Goal: Information Seeking & Learning: Check status

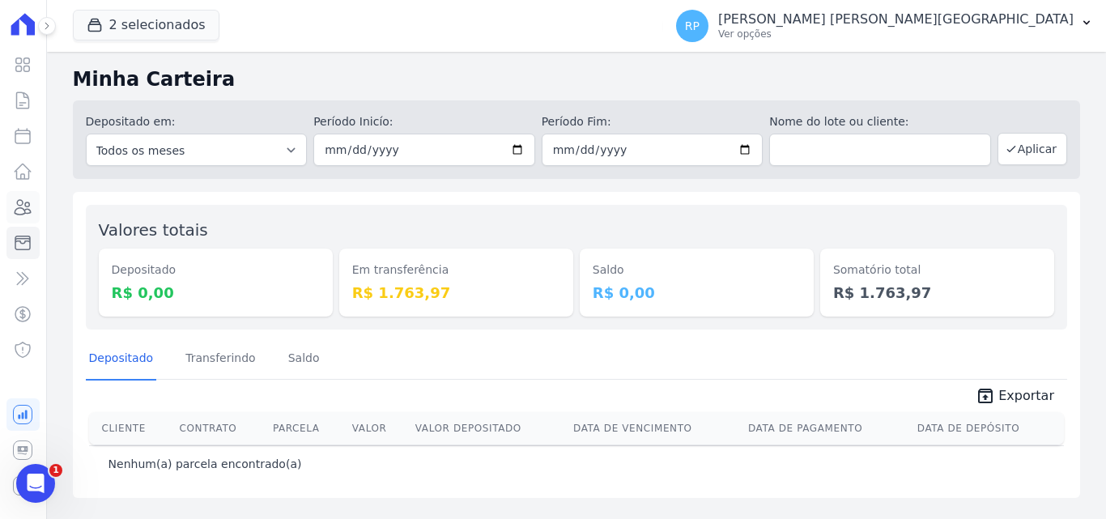
click at [27, 207] on icon at bounding box center [22, 206] width 19 height 19
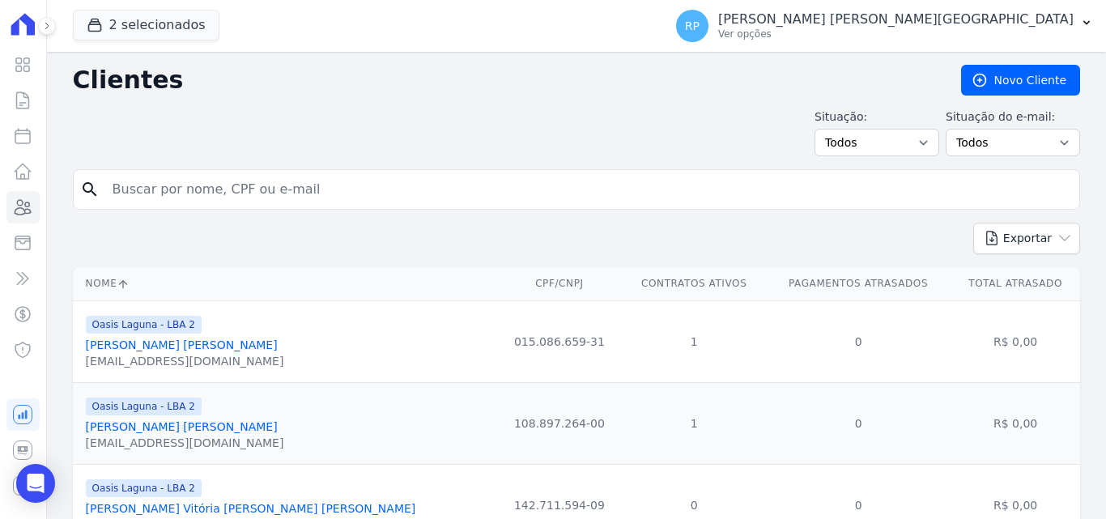
click at [189, 185] on input "search" at bounding box center [588, 189] width 970 height 32
type input "stephanne"
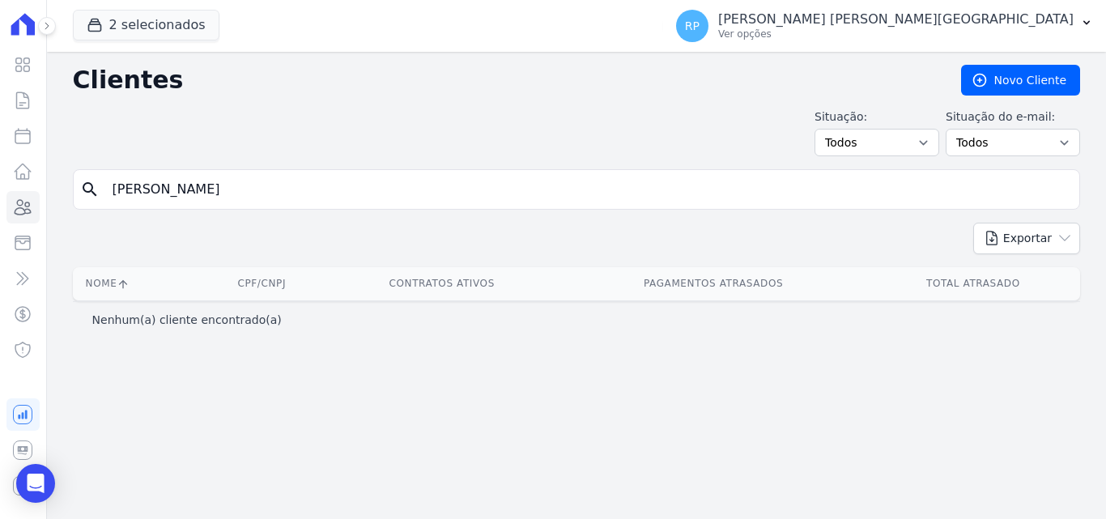
click at [184, 185] on input "stephanne" at bounding box center [588, 189] width 970 height 32
type input "stephanne k"
drag, startPoint x: 231, startPoint y: 194, endPoint x: 0, endPoint y: 180, distance: 231.9
click at [0, 180] on div "Visão Geral Contratos Parcelas Lotes Clientes Minha Carteira Transferências Cré…" at bounding box center [553, 259] width 1106 height 519
type input "STEPHANE KAUANNE"
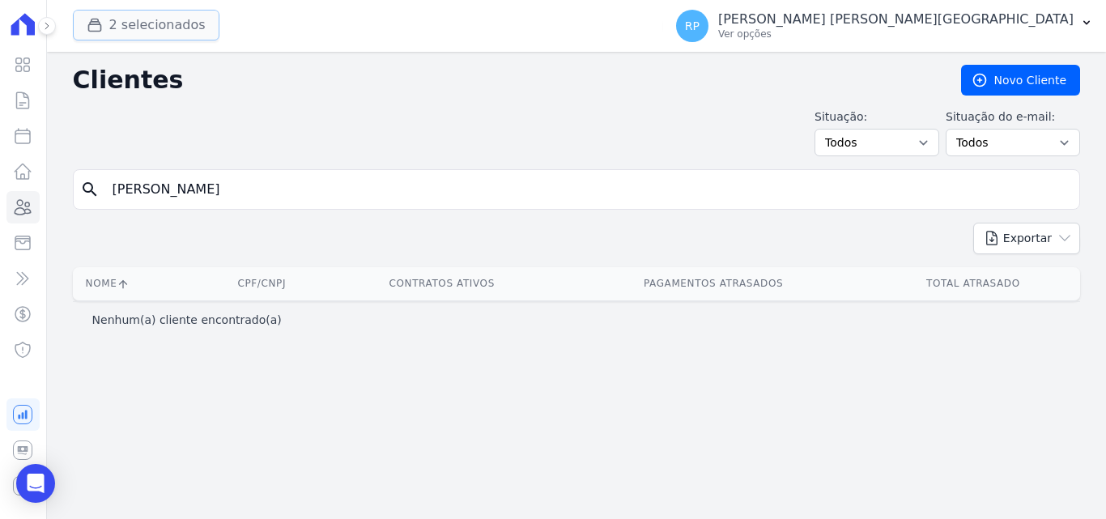
click at [152, 18] on button "2 selecionados" at bounding box center [146, 25] width 146 height 31
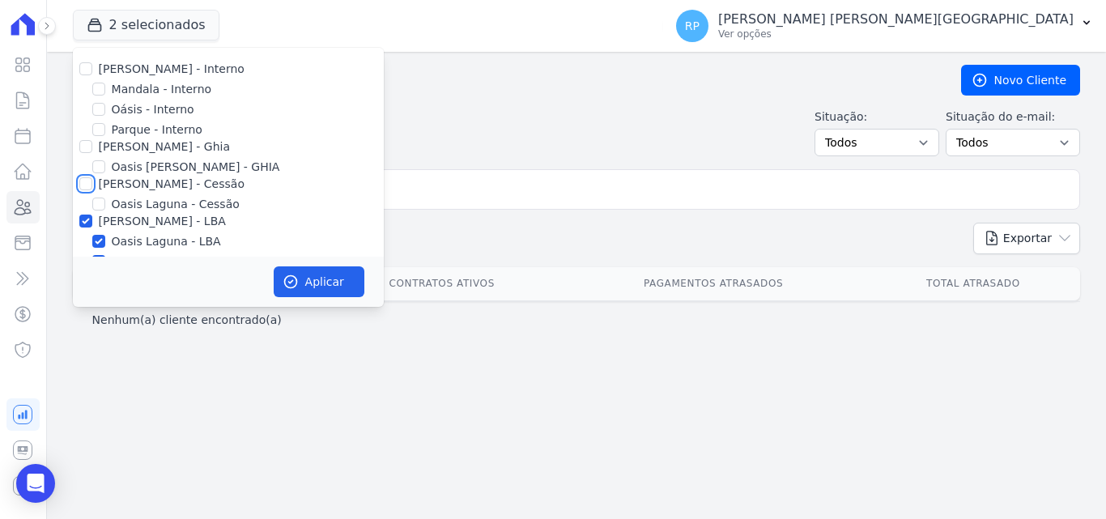
click at [89, 180] on input "[PERSON_NAME] - Cessão" at bounding box center [85, 183] width 13 height 13
checkbox input "true"
click at [87, 146] on input "[PERSON_NAME] - Ghia" at bounding box center [85, 146] width 13 height 13
checkbox input "true"
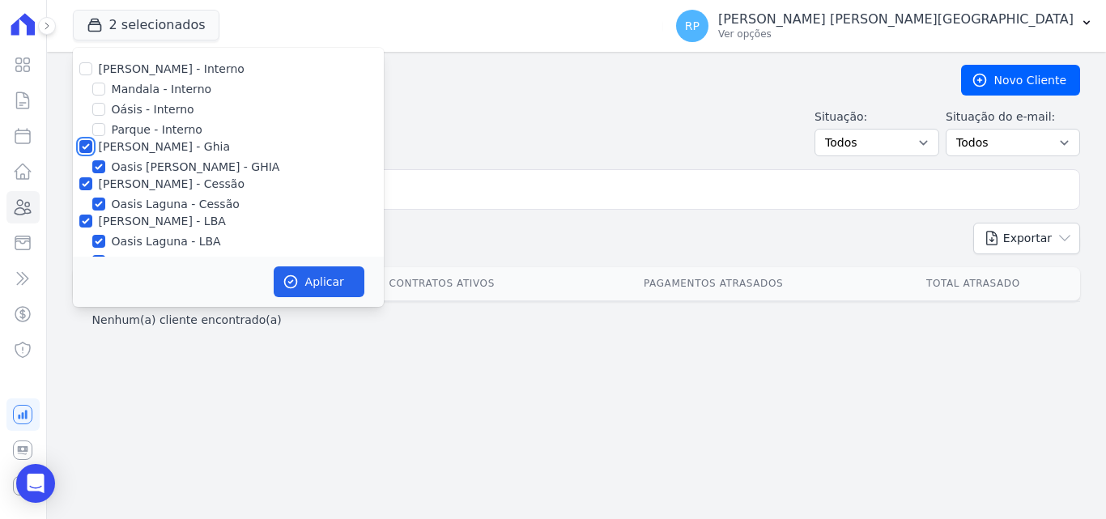
checkbox input "true"
click at [87, 146] on input "[PERSON_NAME] - Ghia" at bounding box center [85, 146] width 13 height 13
checkbox input "false"
click at [101, 108] on input "Oásis - Interno" at bounding box center [98, 109] width 13 height 13
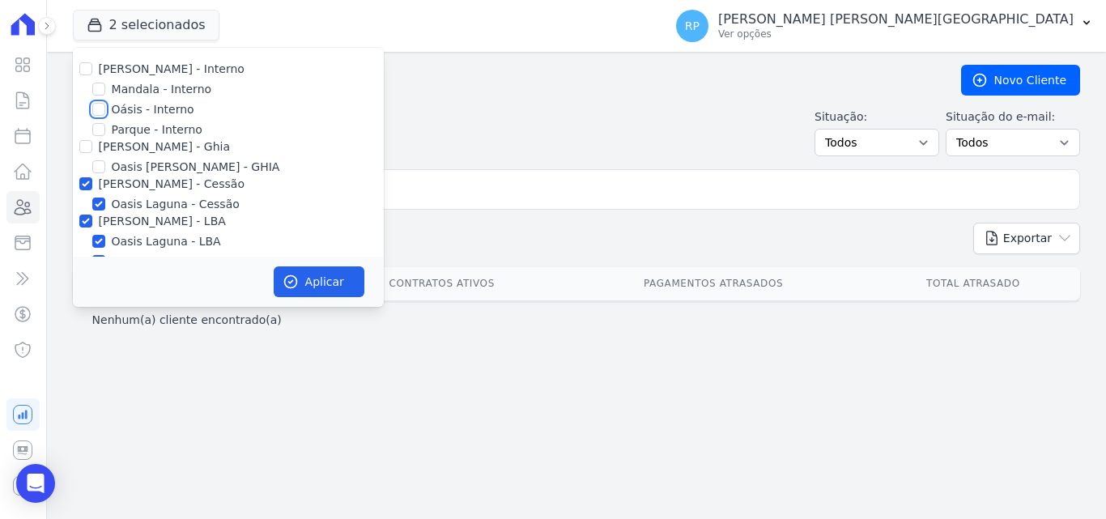
checkbox input "true"
click at [83, 150] on input "[PERSON_NAME] - Ghia" at bounding box center [85, 146] width 13 height 13
checkbox input "true"
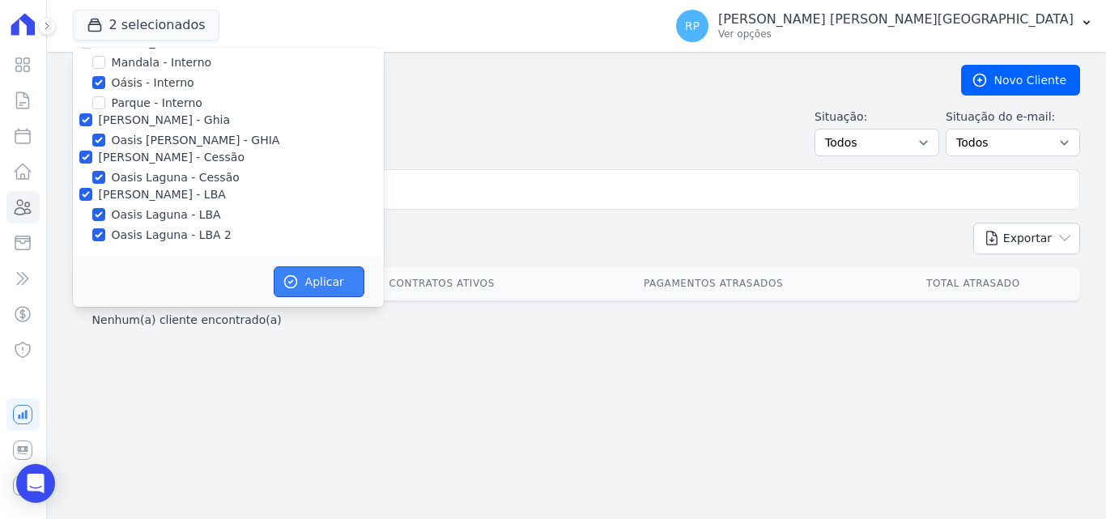
click at [307, 280] on button "Aplicar" at bounding box center [319, 281] width 91 height 31
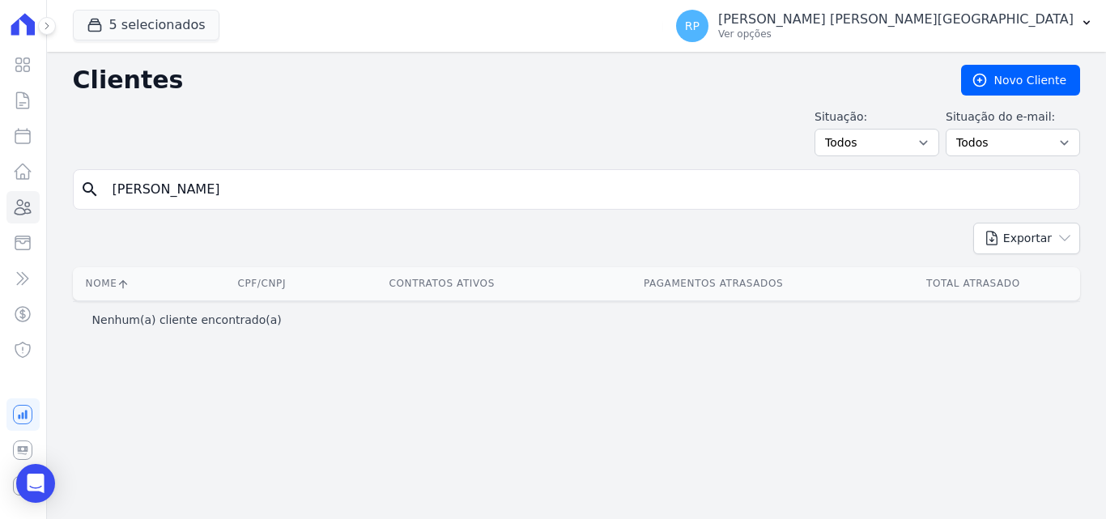
click at [205, 197] on input "stephanne k" at bounding box center [588, 189] width 970 height 32
type input "STEPHANE KAUANNE"
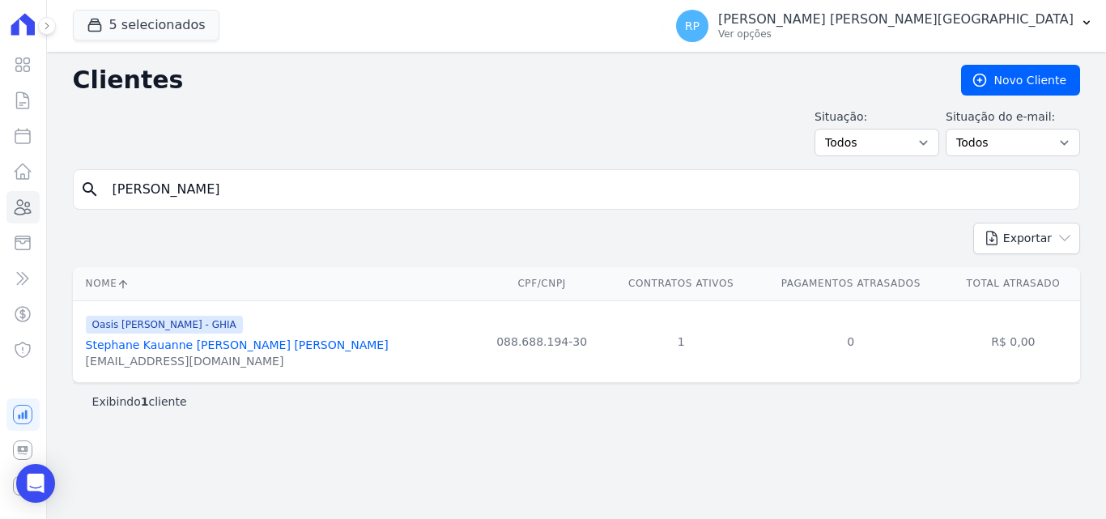
click at [108, 346] on link "Stephane Kauanne Fernandes De Azevedo" at bounding box center [237, 344] width 303 height 13
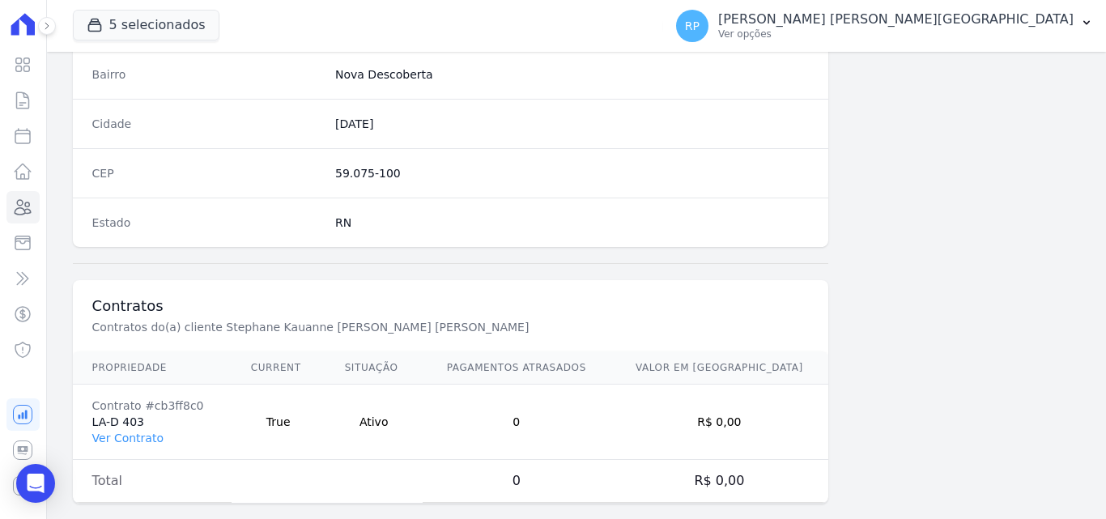
scroll to position [995, 0]
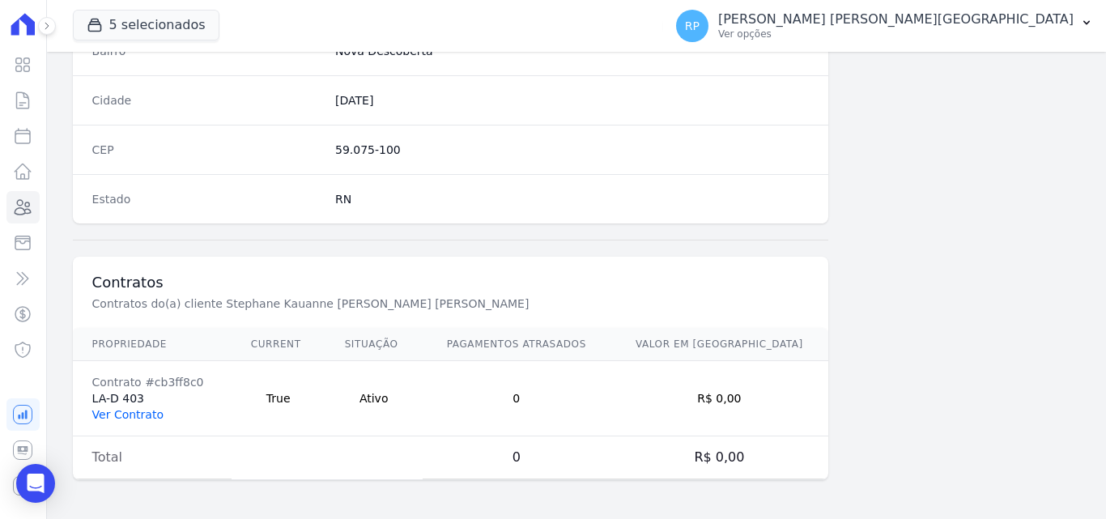
click at [135, 413] on link "Ver Contrato" at bounding box center [127, 414] width 71 height 13
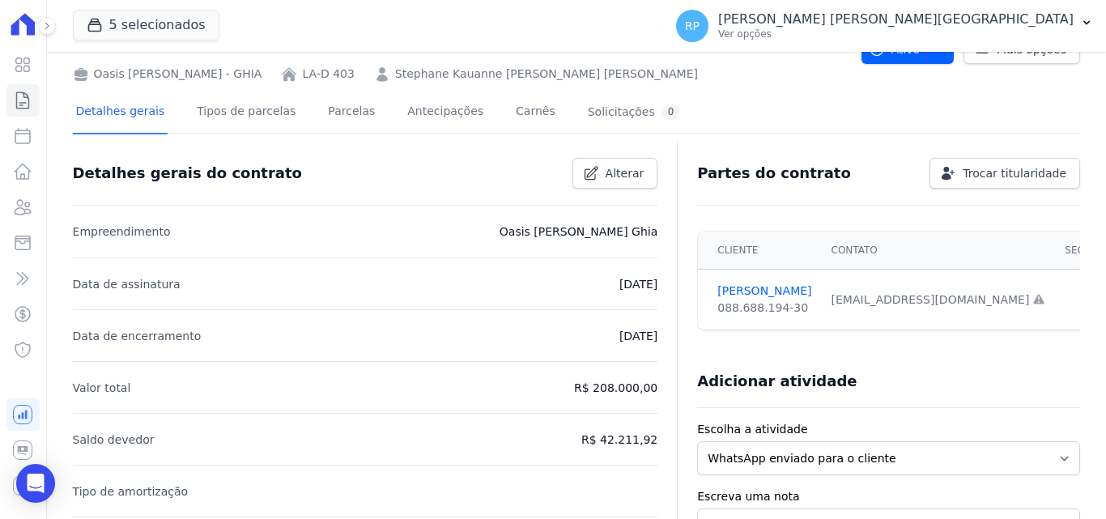
scroll to position [28, 0]
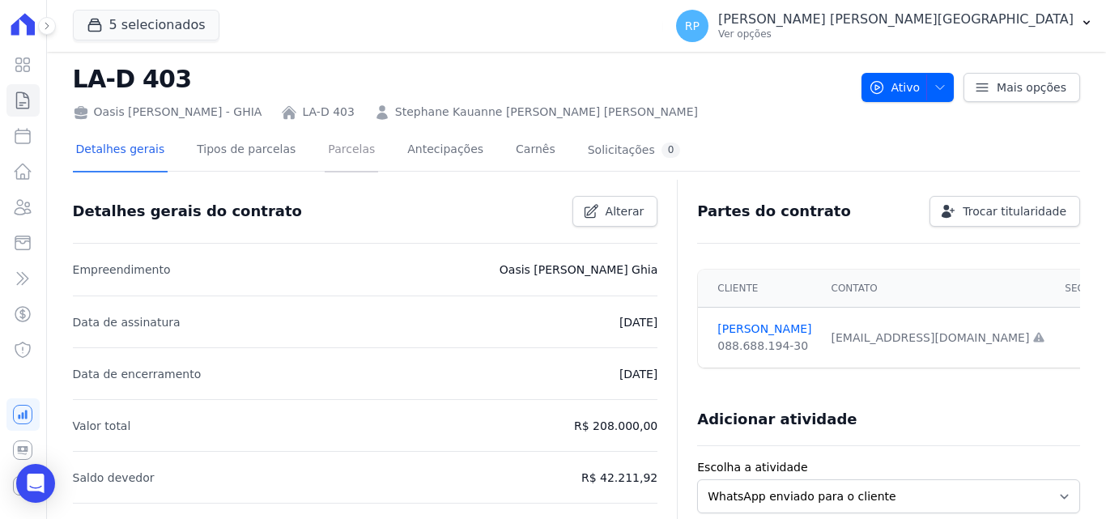
click at [325, 151] on link "Parcelas" at bounding box center [351, 150] width 53 height 43
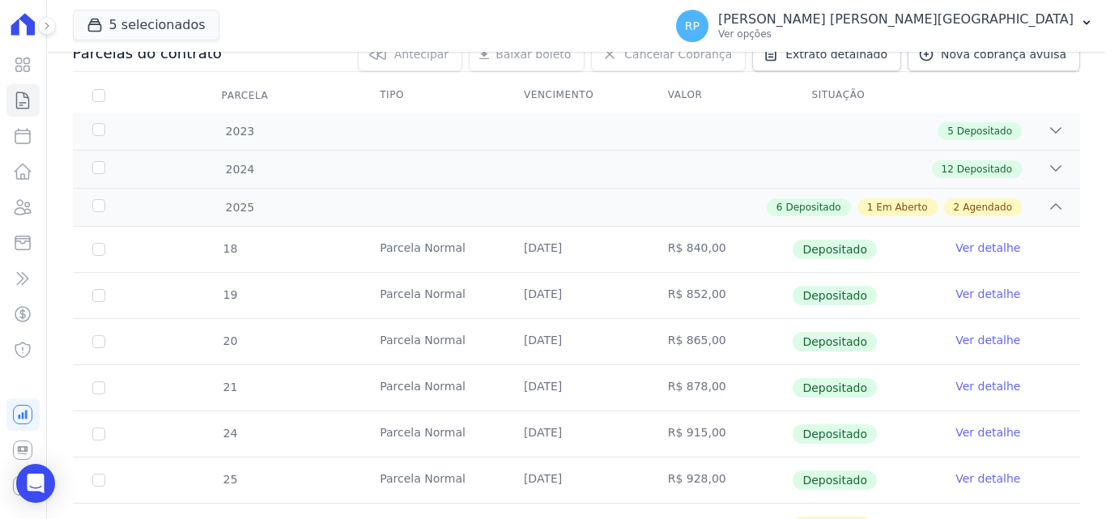
scroll to position [243, 0]
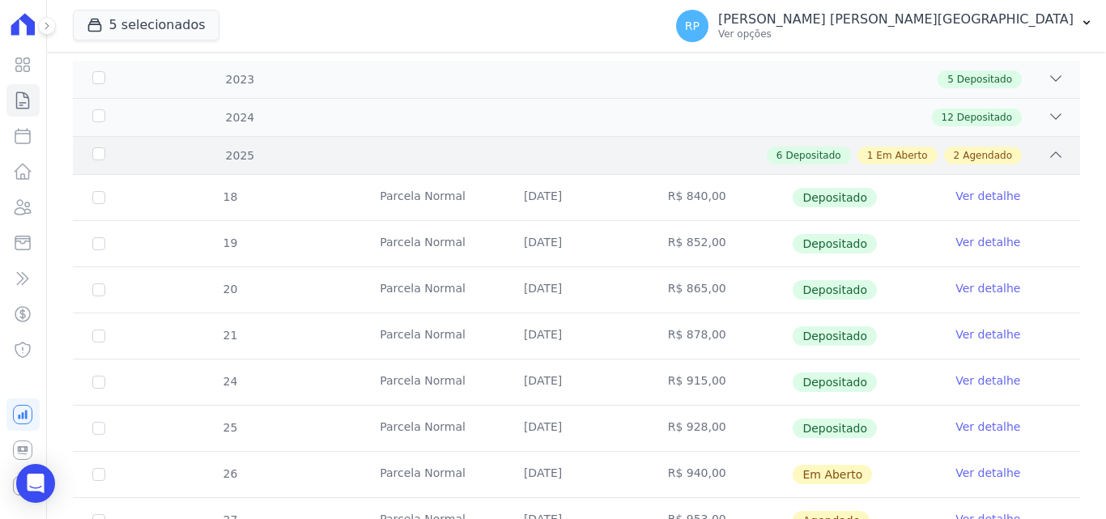
click at [925, 151] on div "1 Em Aberto" at bounding box center [897, 155] width 80 height 18
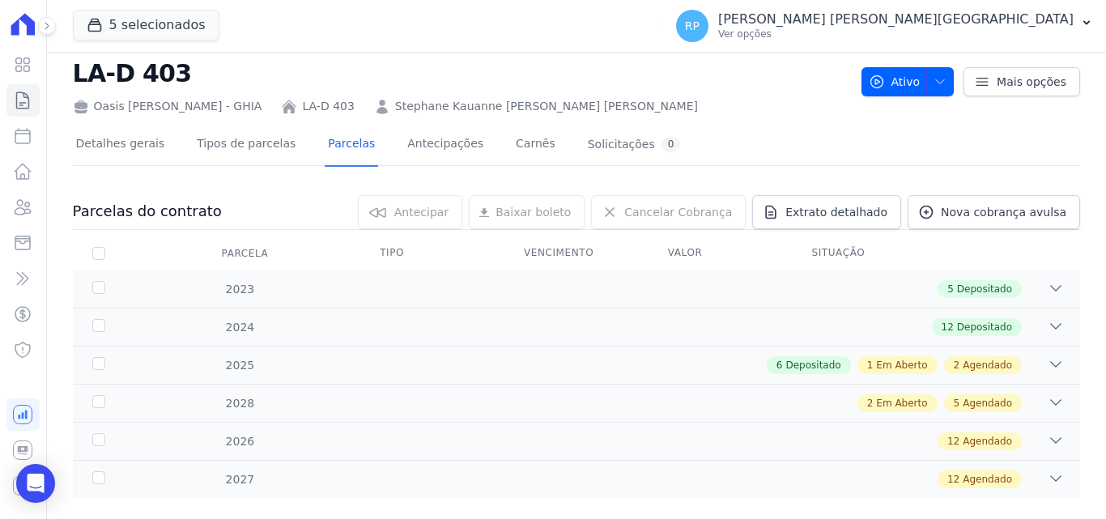
scroll to position [61, 0]
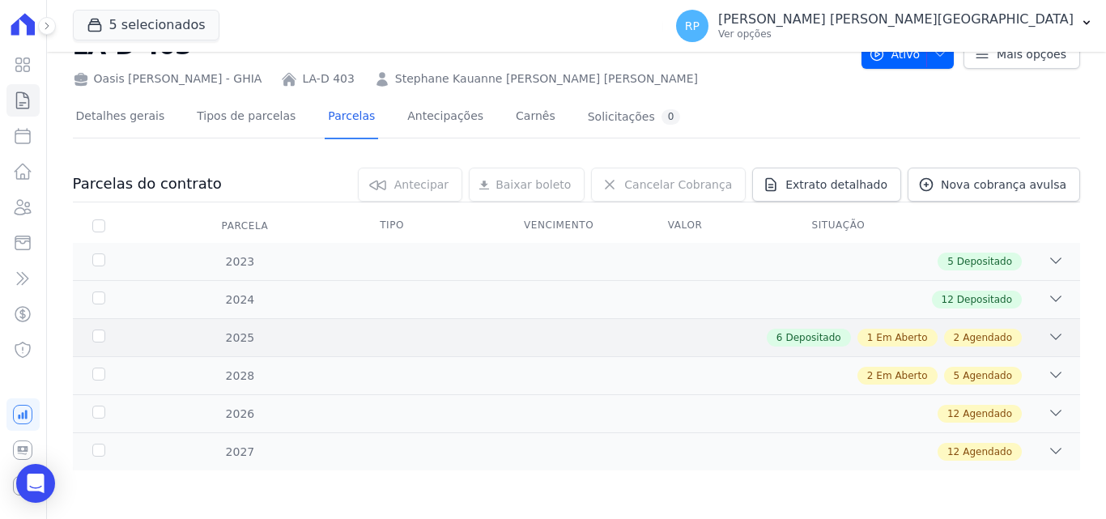
click at [1047, 334] on icon at bounding box center [1055, 337] width 16 height 16
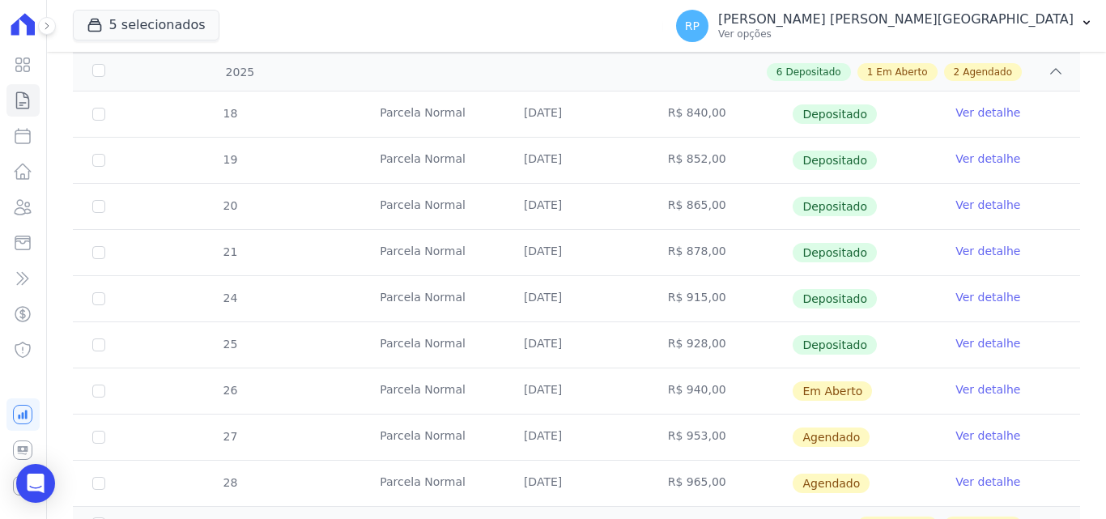
scroll to position [384, 0]
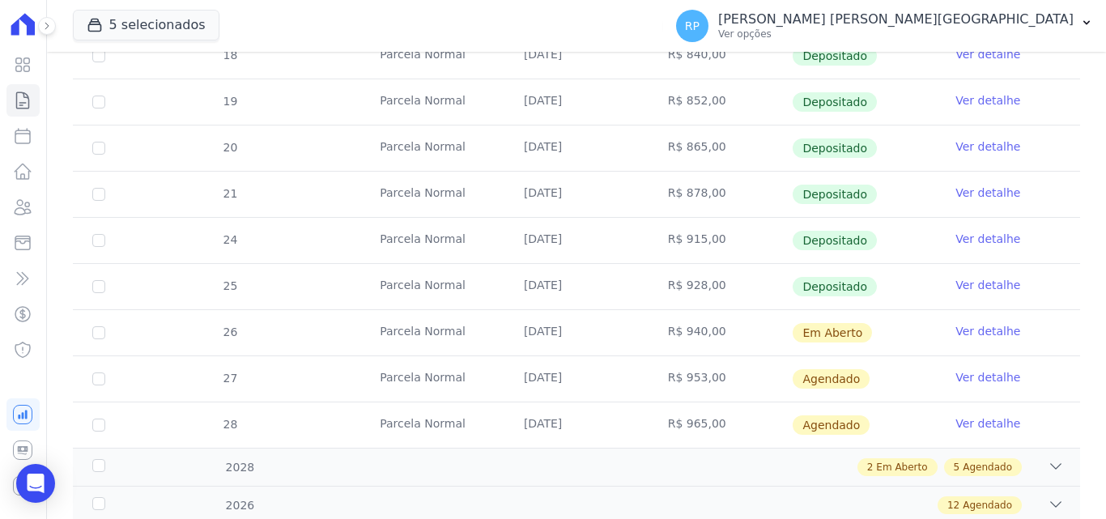
click at [982, 327] on link "Ver detalhe" at bounding box center [987, 331] width 65 height 16
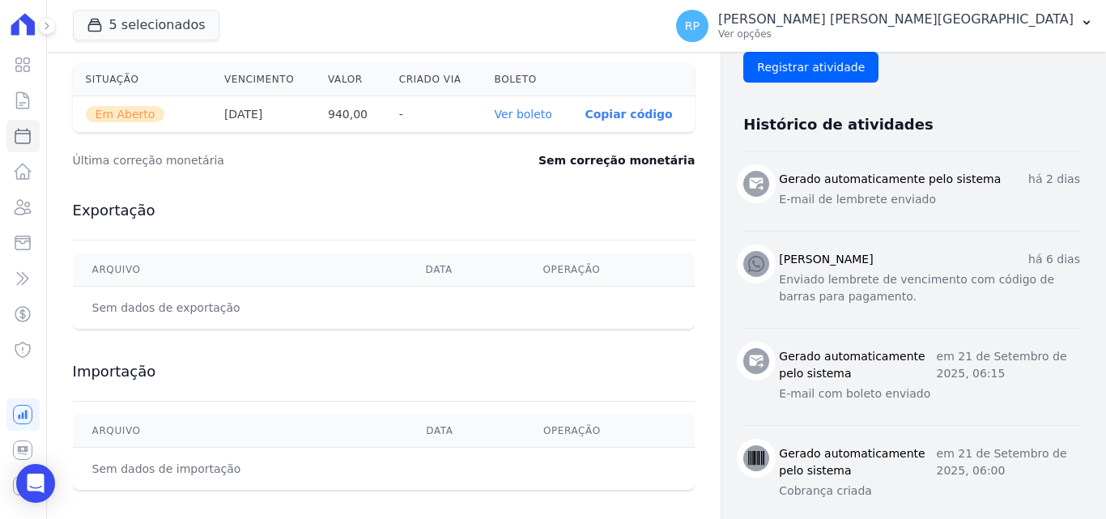
scroll to position [554, 0]
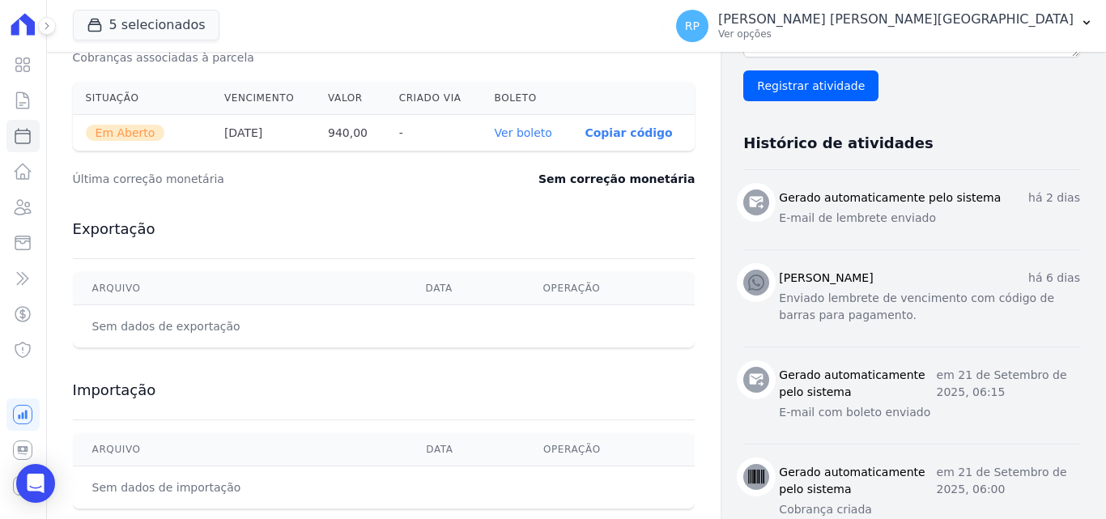
click at [634, 131] on p "Copiar código" at bounding box center [627, 132] width 87 height 13
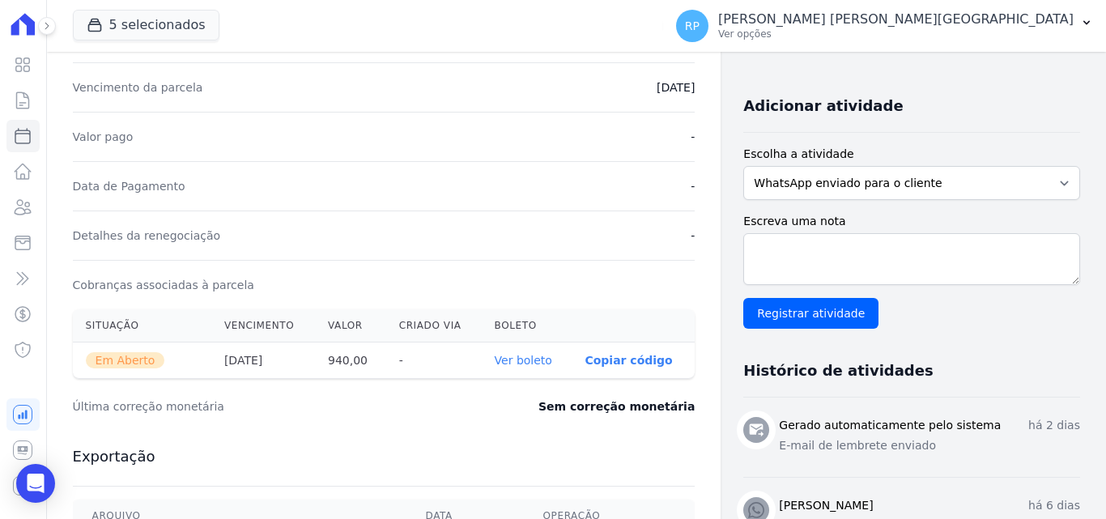
scroll to position [312, 0]
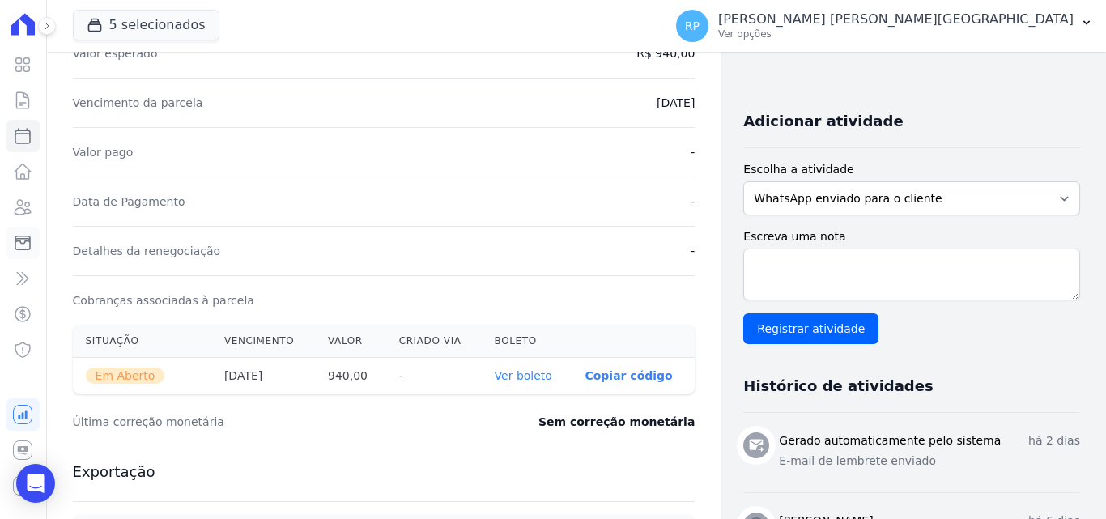
click at [16, 246] on icon at bounding box center [22, 243] width 15 height 14
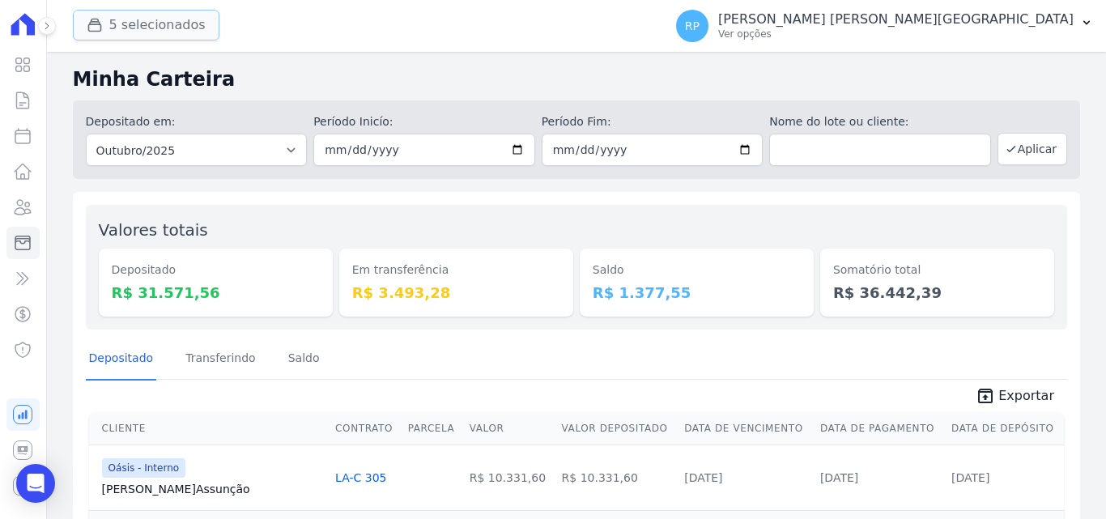
click at [113, 31] on button "5 selecionados" at bounding box center [146, 25] width 146 height 31
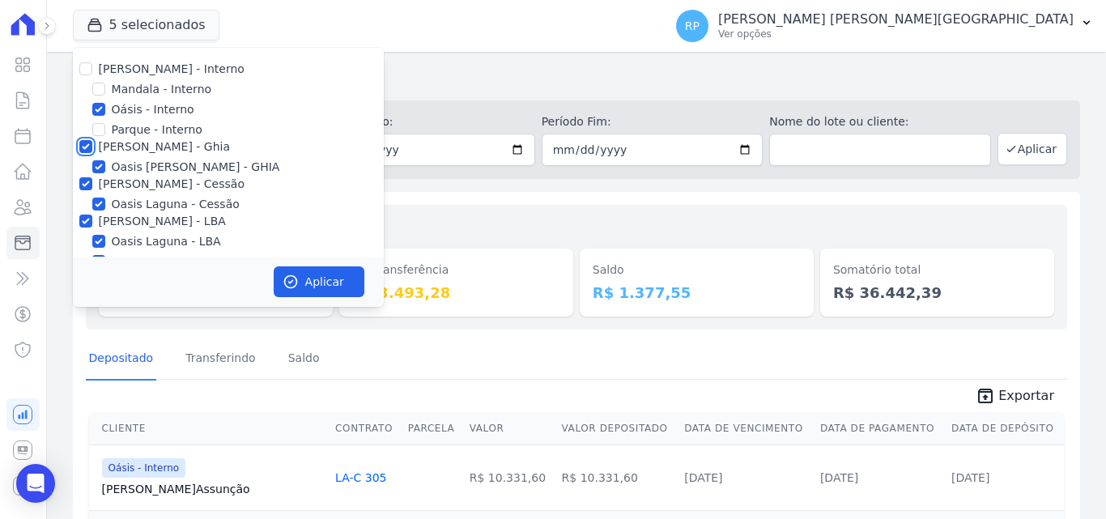
click at [89, 146] on input "[PERSON_NAME] - Ghia" at bounding box center [85, 146] width 13 height 13
checkbox input "false"
click at [87, 189] on input "[PERSON_NAME] - Cessão" at bounding box center [85, 183] width 13 height 13
checkbox input "false"
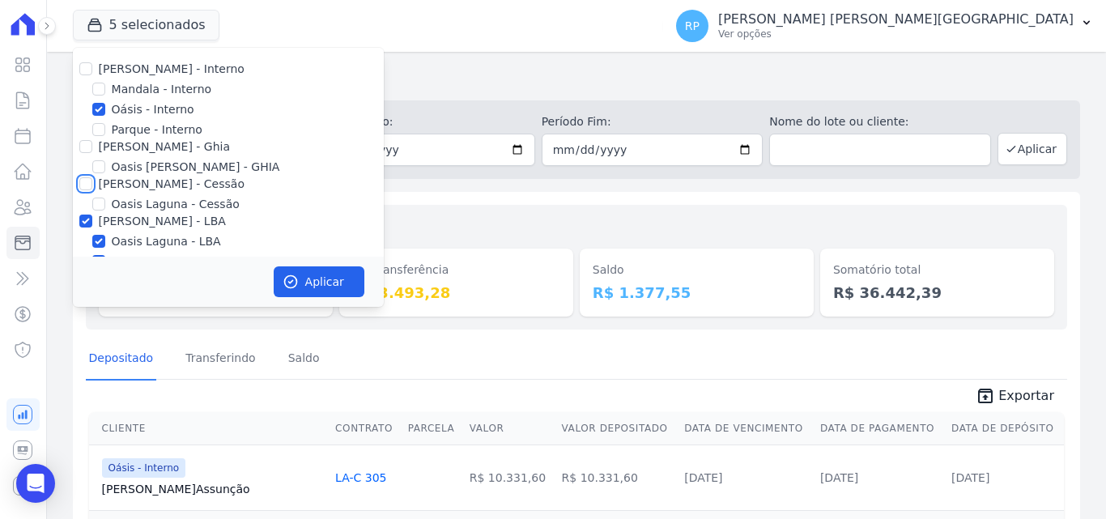
checkbox input "false"
click at [85, 221] on input "[PERSON_NAME] - LBA" at bounding box center [85, 220] width 13 height 13
checkbox input "false"
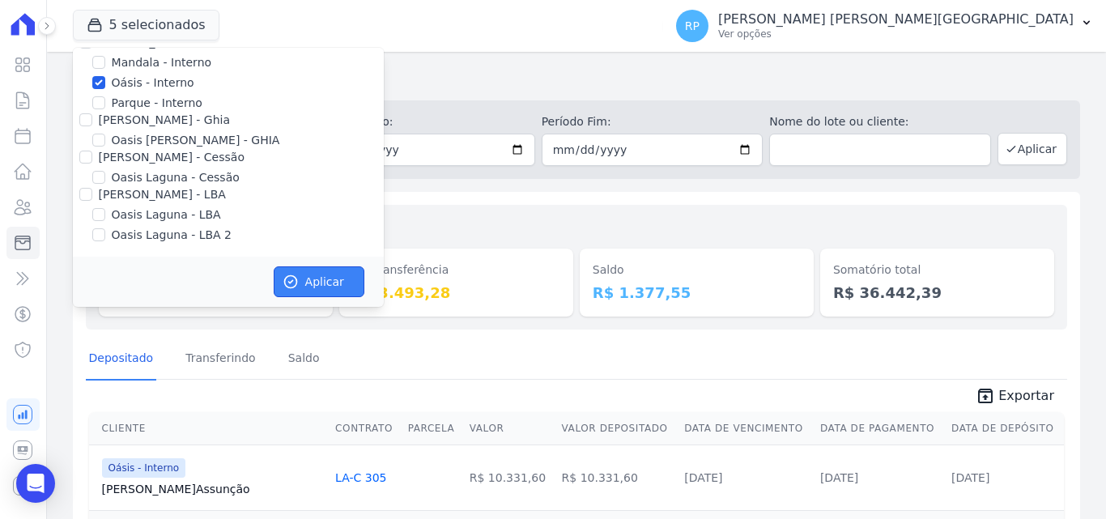
click at [318, 278] on button "Aplicar" at bounding box center [319, 281] width 91 height 31
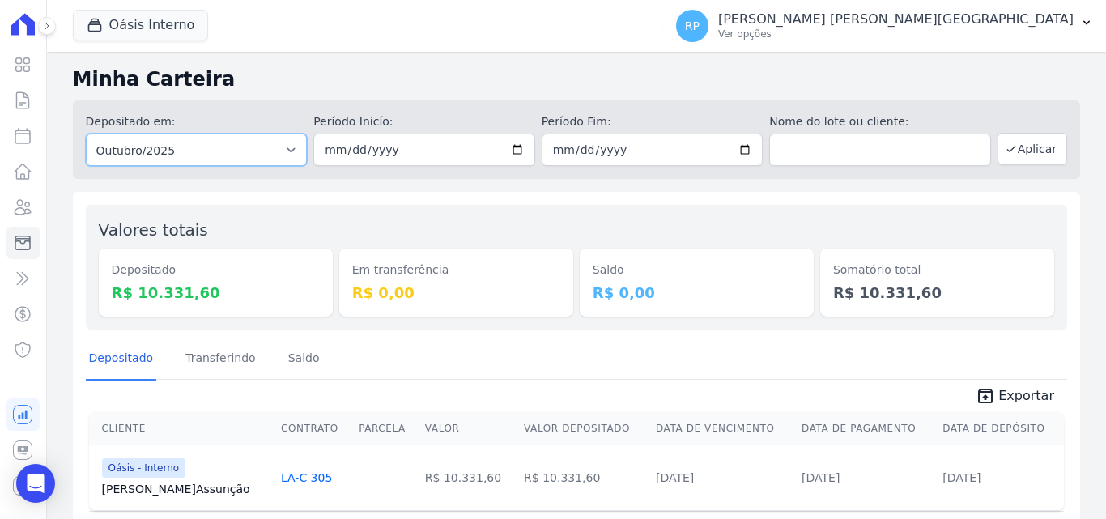
click at [217, 155] on select "Todos os meses Janeiro/2015 Fevereiro/2015 Março/2015 Abril/2015 Maio/2015 Junh…" at bounding box center [197, 150] width 222 height 32
select select "all"
click at [86, 134] on select "Todos os meses Janeiro/2015 Fevereiro/2015 Março/2015 Abril/2015 Maio/2015 Junh…" at bounding box center [197, 150] width 222 height 32
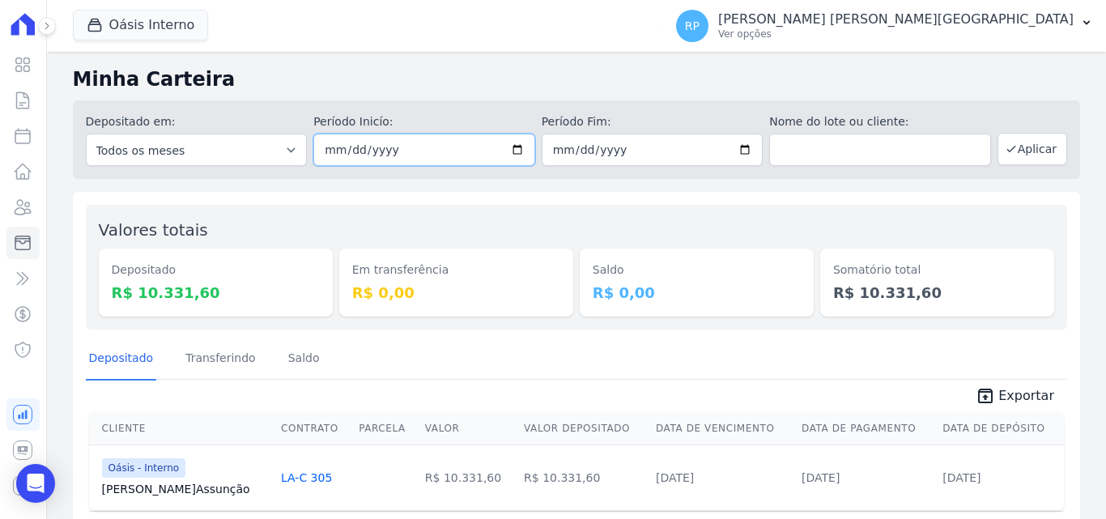
click at [512, 144] on input "date" at bounding box center [424, 150] width 222 height 32
type input "[DATE]"
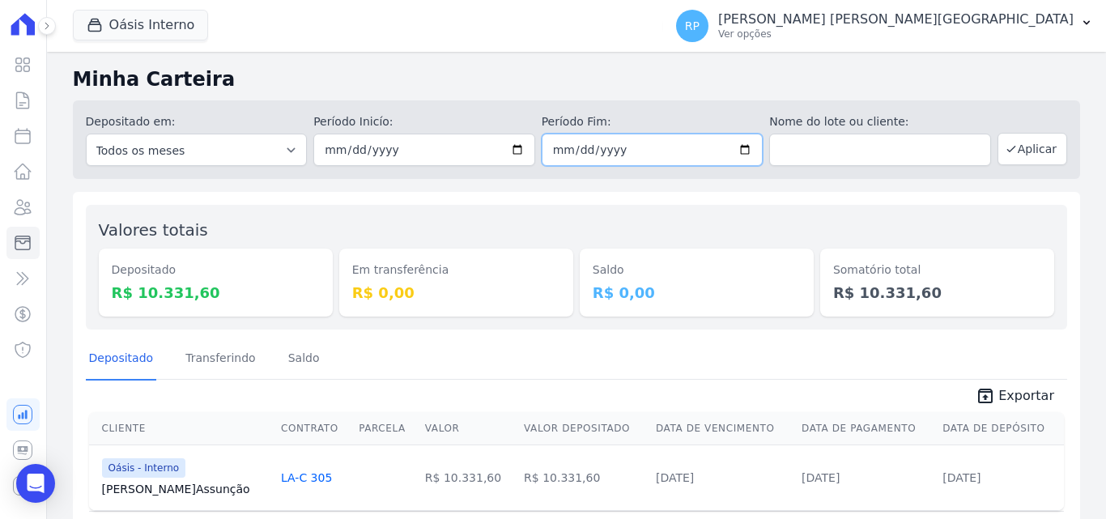
click at [738, 147] on input "date" at bounding box center [652, 150] width 222 height 32
type input "[DATE]"
click at [1024, 138] on button "Aplicar" at bounding box center [1032, 149] width 70 height 32
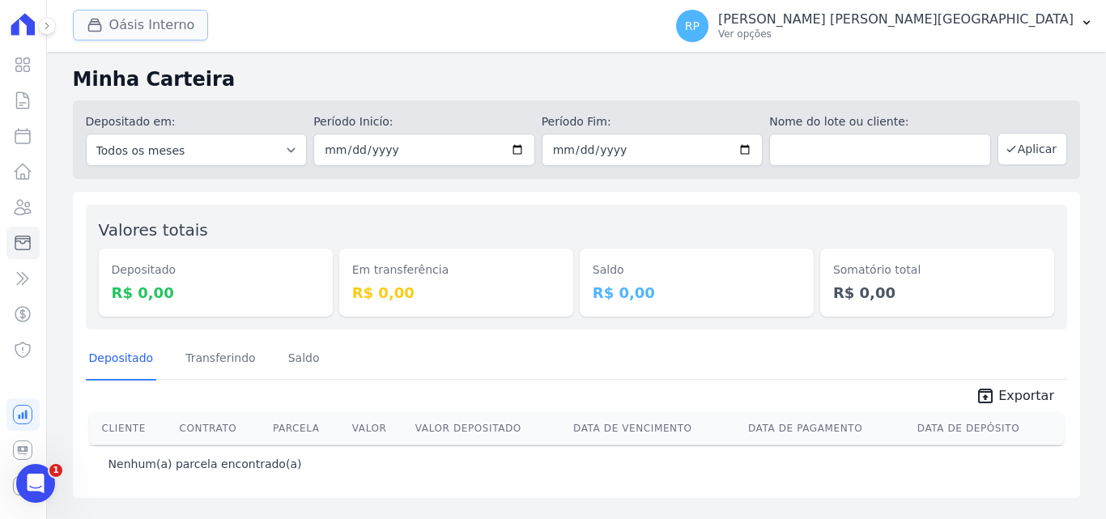
click at [130, 28] on button "Oásis Interno" at bounding box center [141, 25] width 136 height 31
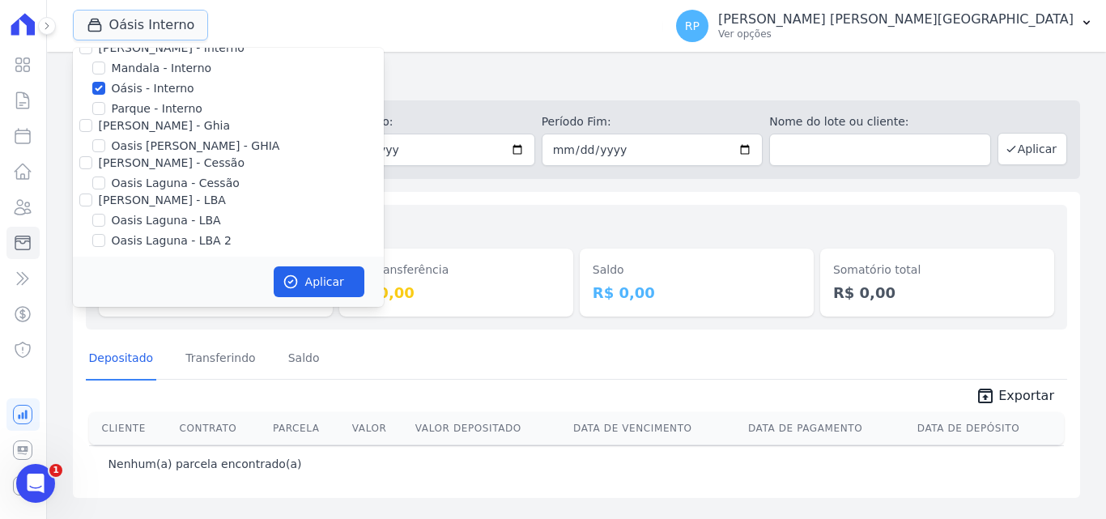
scroll to position [27, 0]
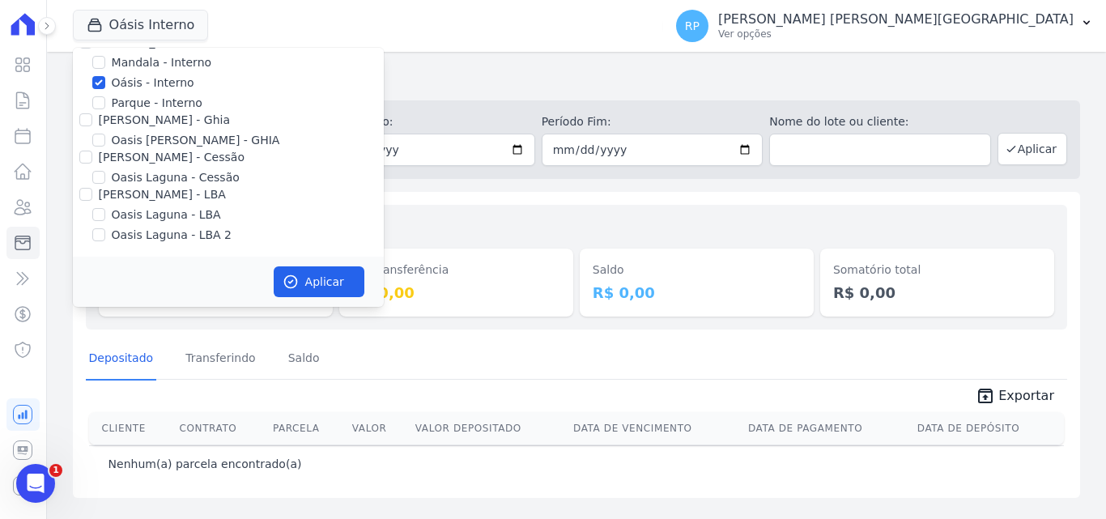
click at [441, 91] on h2 "Minha Carteira" at bounding box center [576, 79] width 1007 height 29
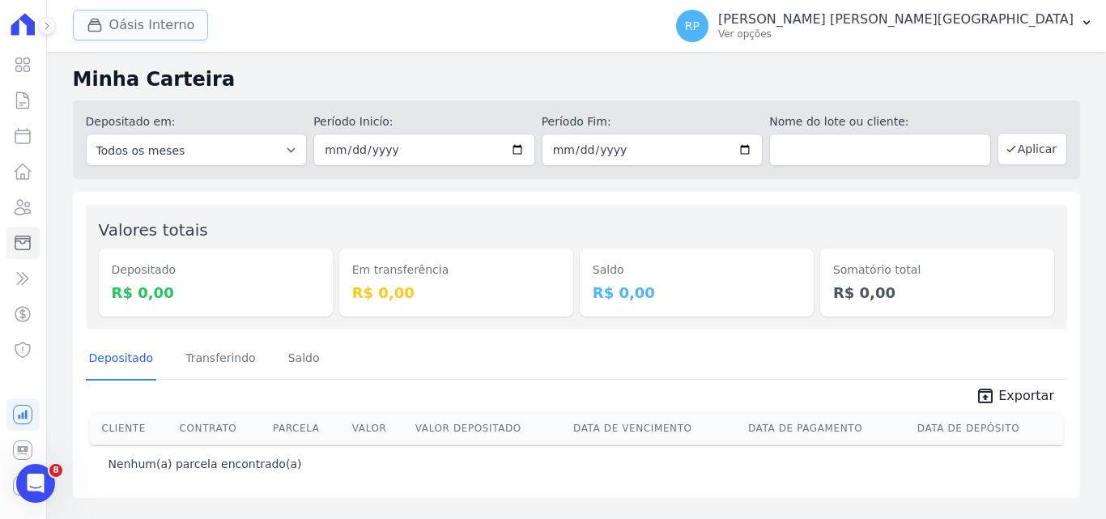
click at [121, 25] on button "Oásis Interno" at bounding box center [141, 25] width 136 height 31
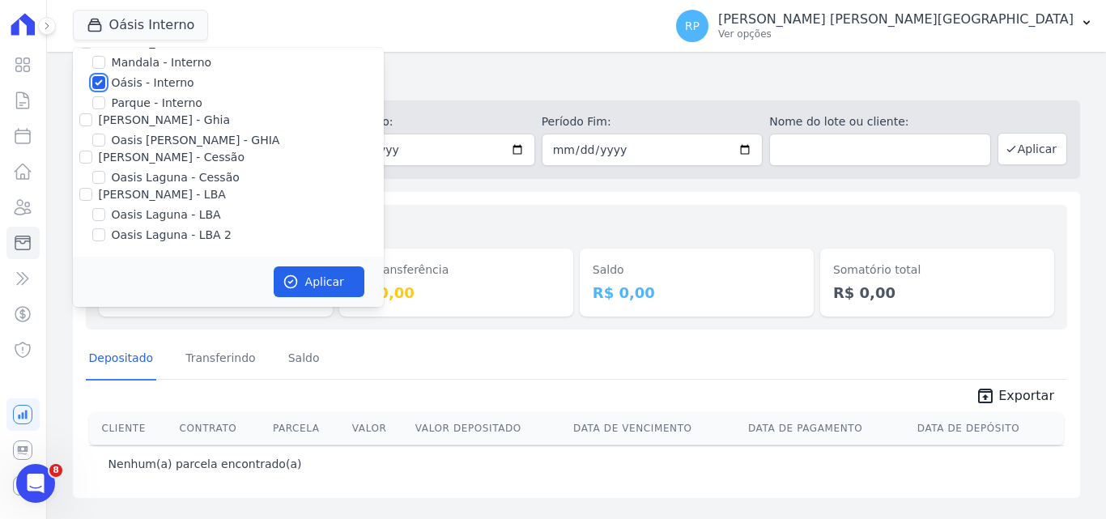
click at [101, 82] on input "Oásis - Interno" at bounding box center [98, 82] width 13 height 13
checkbox input "false"
click at [83, 117] on input "[PERSON_NAME] - Ghia" at bounding box center [85, 119] width 13 height 13
checkbox input "true"
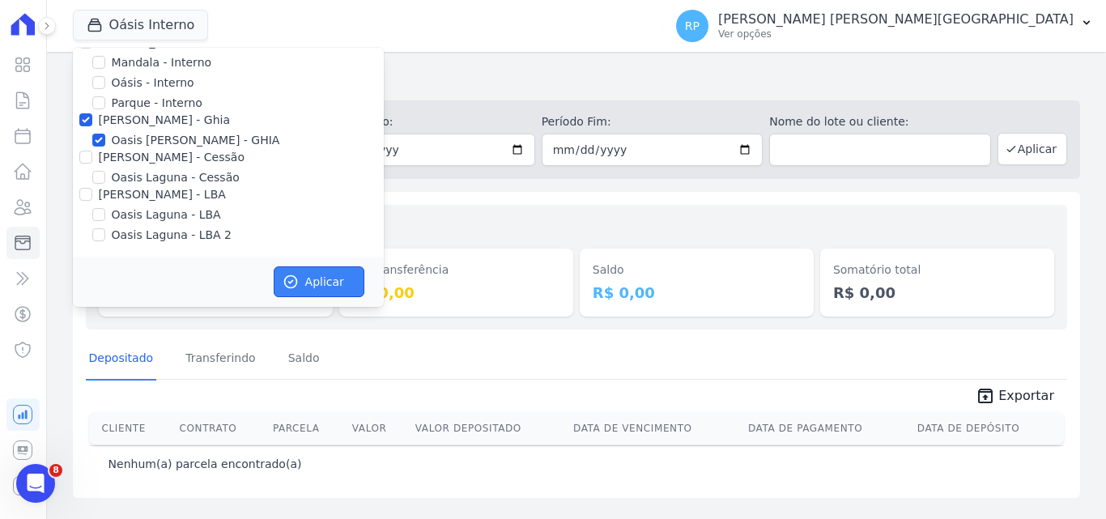
click at [312, 269] on button "Aplicar" at bounding box center [319, 281] width 91 height 31
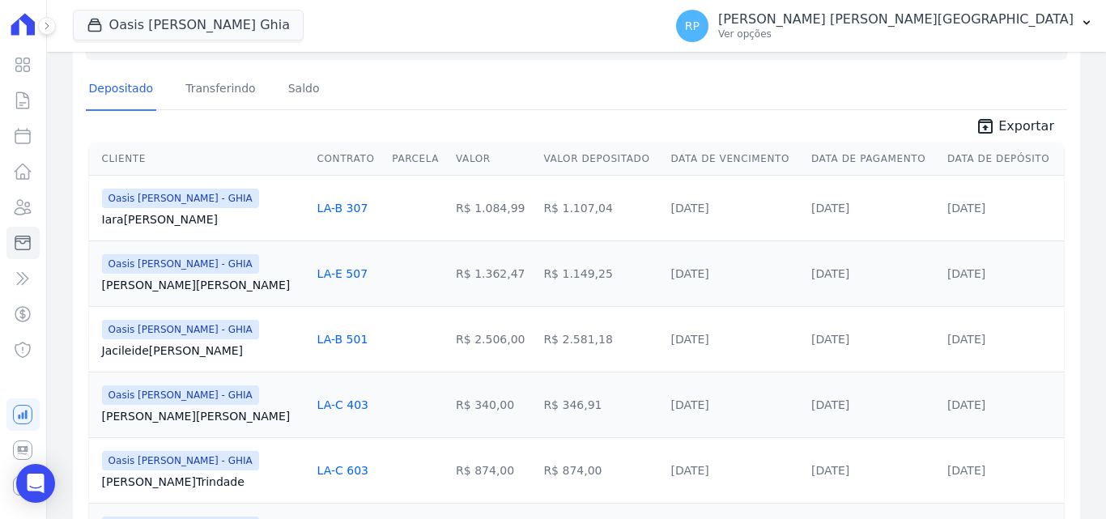
scroll to position [62, 0]
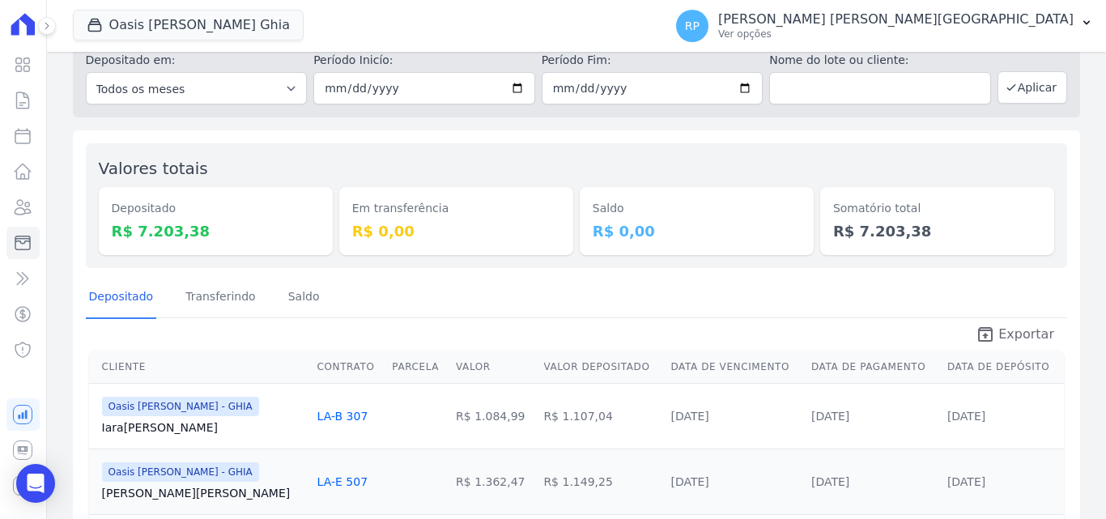
click at [1005, 332] on span "Exportar" at bounding box center [1026, 334] width 56 height 19
click at [181, 22] on button "Oasis [PERSON_NAME] Ghia" at bounding box center [188, 25] width 231 height 31
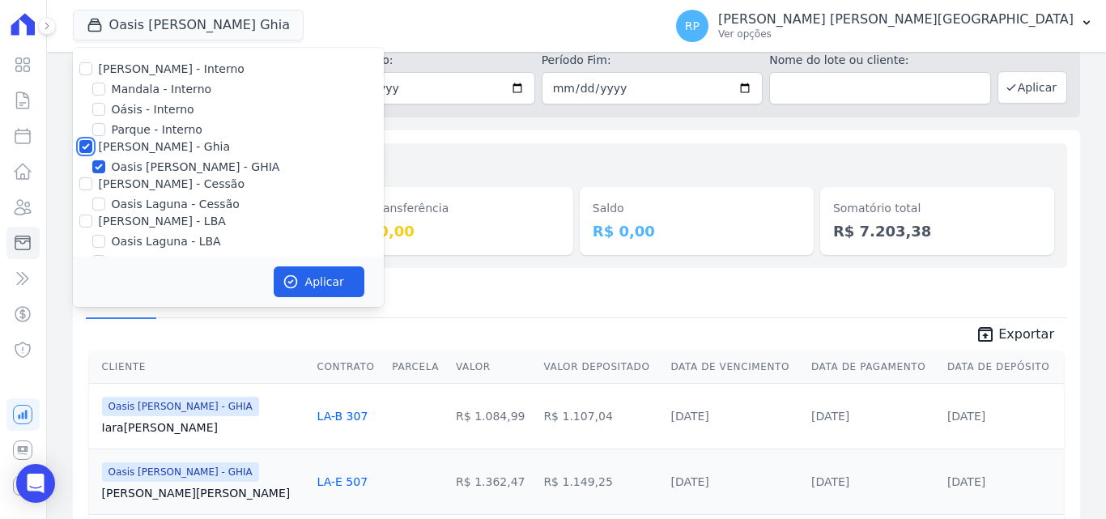
click at [85, 151] on input "[PERSON_NAME] - Ghia" at bounding box center [85, 146] width 13 height 13
checkbox input "false"
click at [83, 185] on input "[PERSON_NAME] - Cessão" at bounding box center [85, 183] width 13 height 13
checkbox input "true"
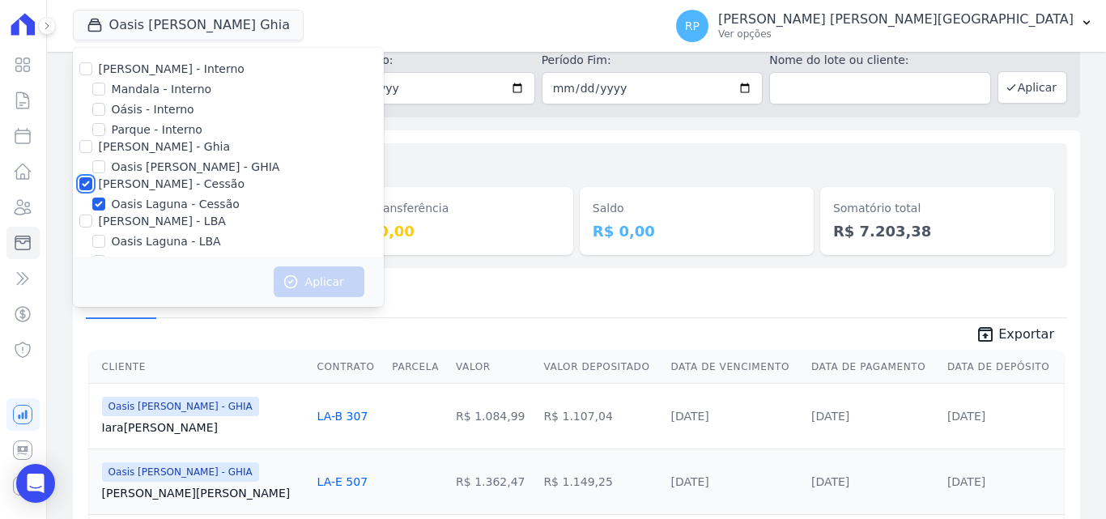
checkbox input "true"
click at [333, 285] on button "Aplicar" at bounding box center [319, 281] width 91 height 31
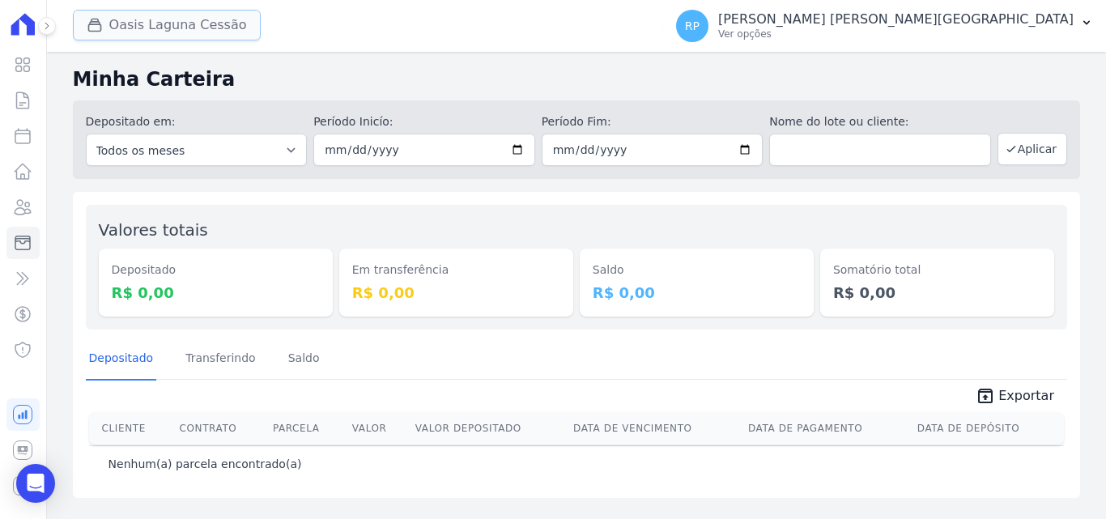
click at [151, 28] on button "Oasis Laguna Cessão" at bounding box center [167, 25] width 188 height 31
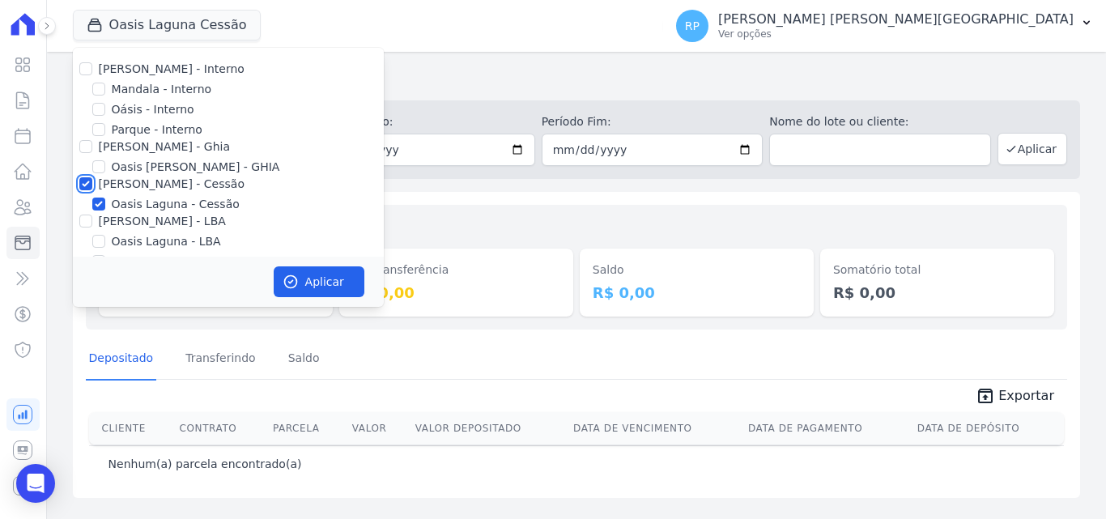
click at [85, 183] on input "[PERSON_NAME] - Cessão" at bounding box center [85, 183] width 13 height 13
checkbox input "false"
click at [88, 223] on input "[PERSON_NAME] - LBA" at bounding box center [85, 220] width 13 height 13
checkbox input "true"
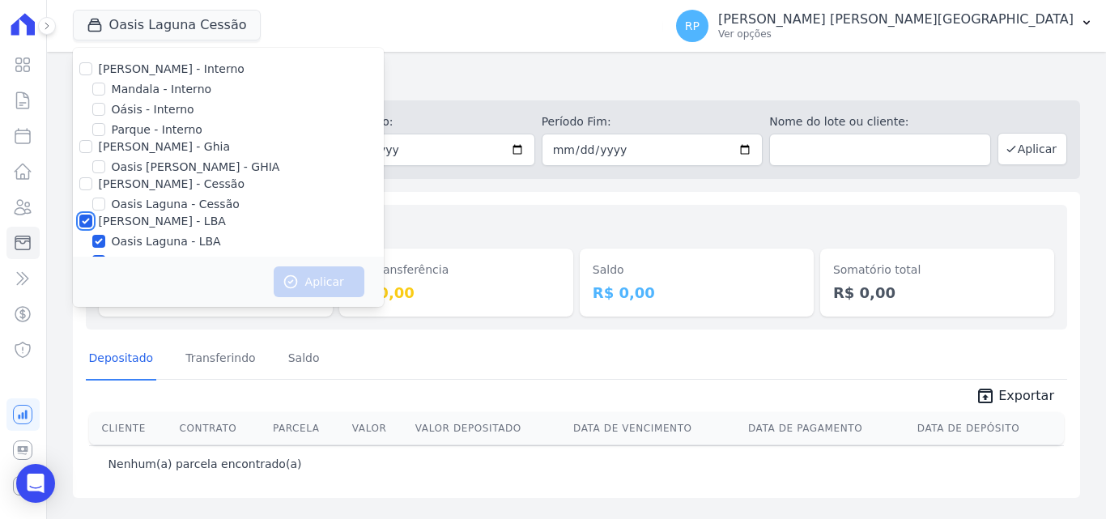
checkbox input "true"
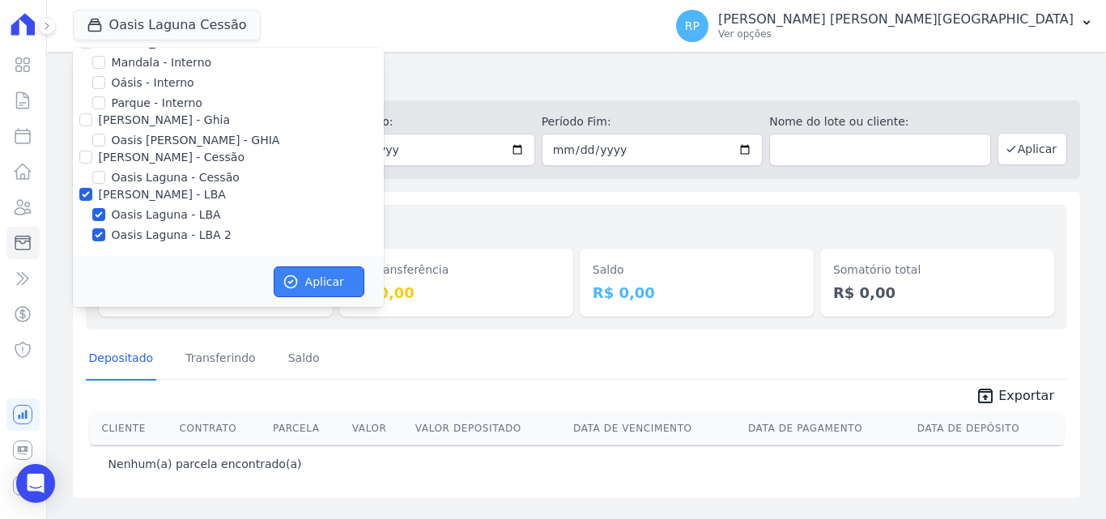
click at [308, 282] on button "Aplicar" at bounding box center [319, 281] width 91 height 31
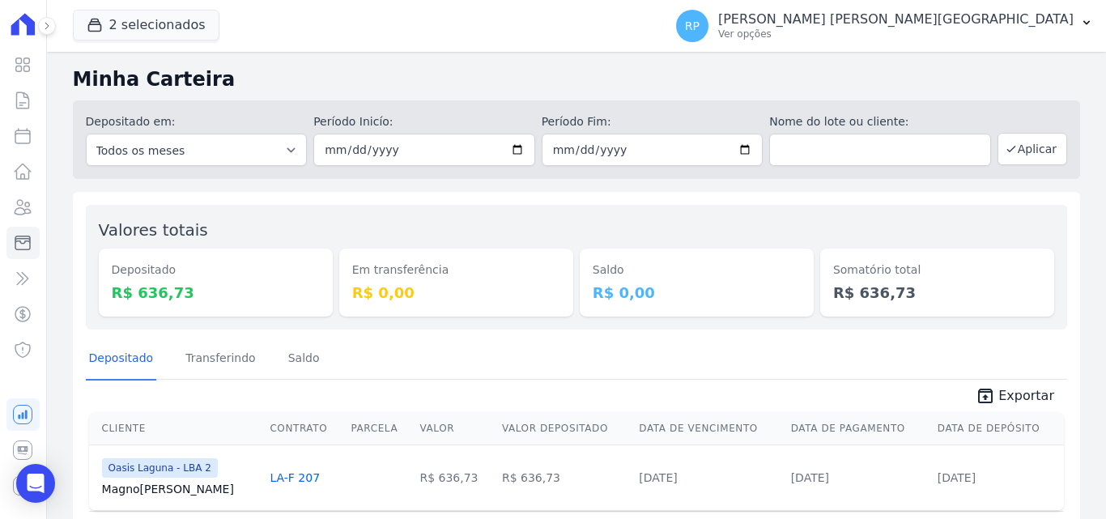
scroll to position [57, 0]
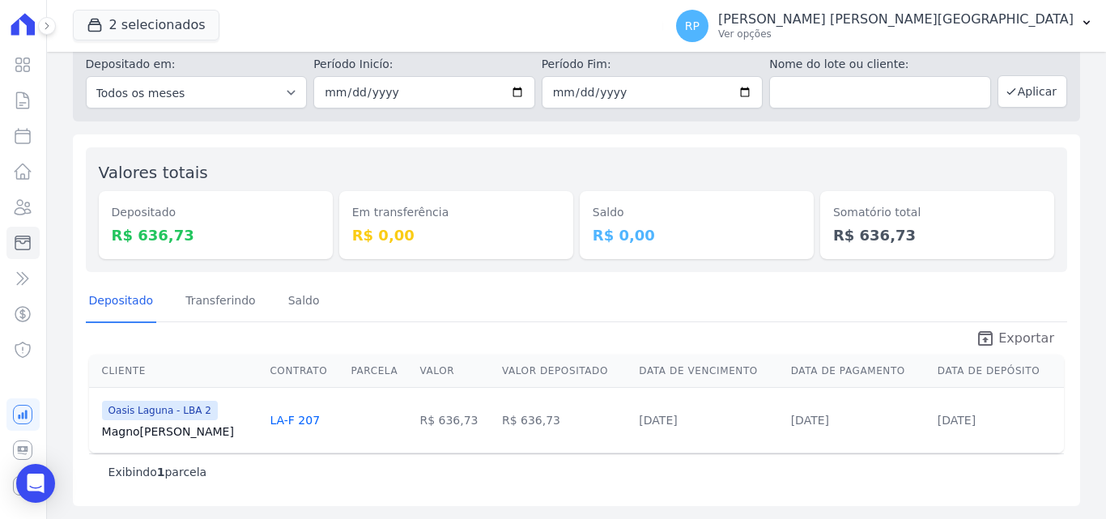
click at [993, 338] on link "unarchive Exportar" at bounding box center [1014, 340] width 104 height 23
click at [158, 24] on button "2 selecionados" at bounding box center [146, 25] width 146 height 31
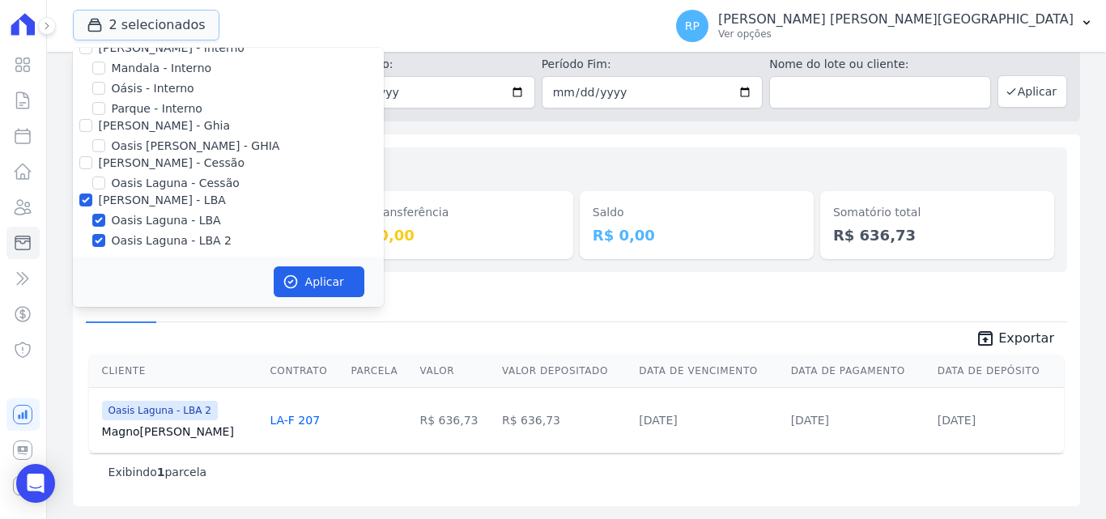
scroll to position [27, 0]
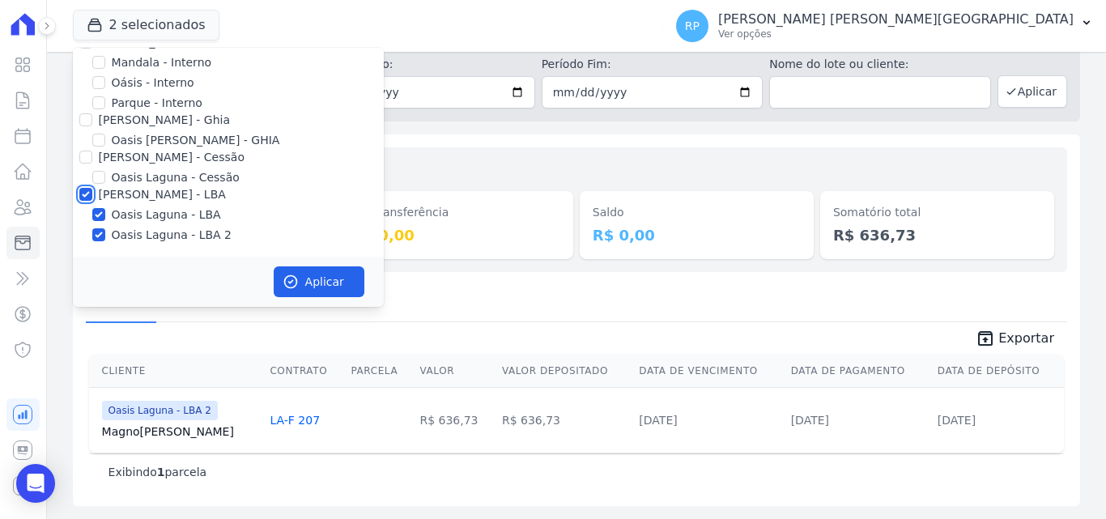
click at [83, 195] on input "[PERSON_NAME] - LBA" at bounding box center [85, 194] width 13 height 13
checkbox input "false"
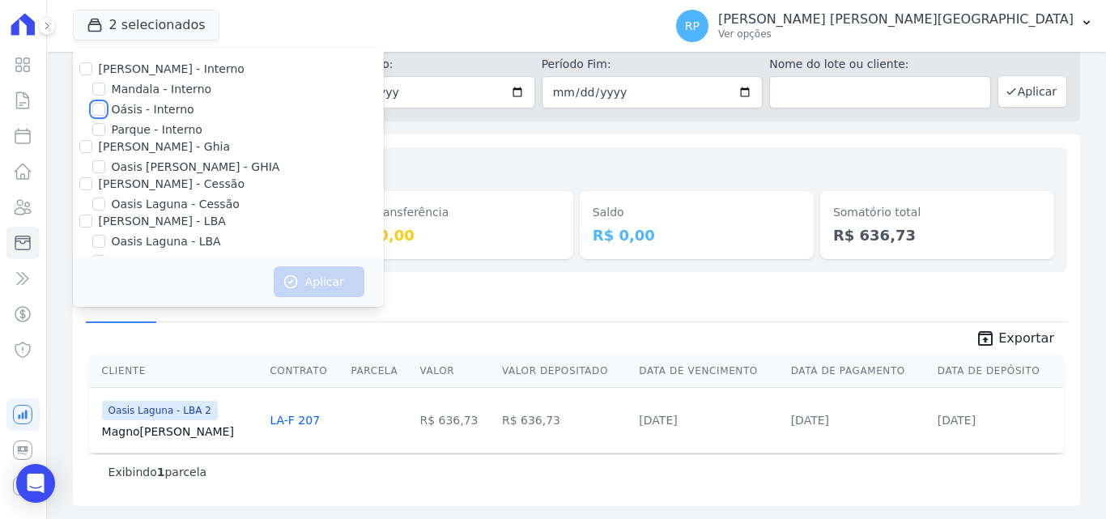
click at [100, 107] on input "Oásis - Interno" at bounding box center [98, 109] width 13 height 13
checkbox input "true"
click at [307, 282] on button "Aplicar" at bounding box center [319, 281] width 91 height 31
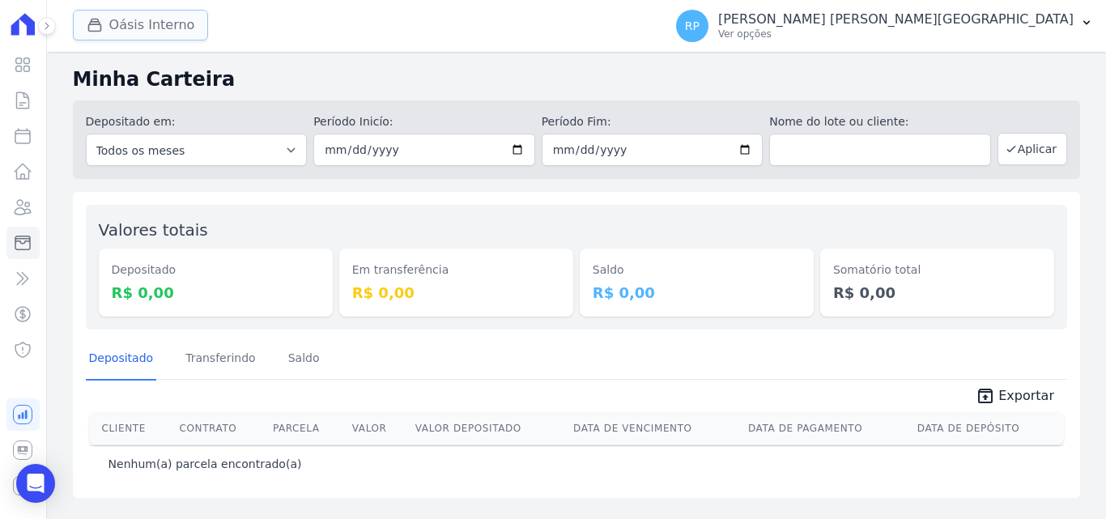
click at [138, 20] on button "Oásis Interno" at bounding box center [141, 25] width 136 height 31
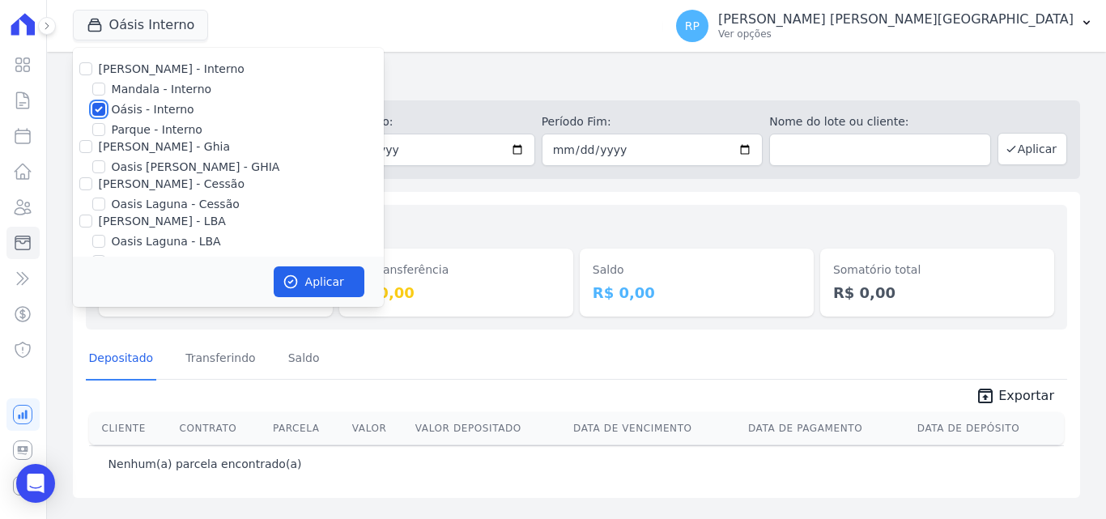
drag, startPoint x: 100, startPoint y: 106, endPoint x: 97, endPoint y: 126, distance: 20.5
click at [98, 106] on input "Oásis - Interno" at bounding box center [98, 109] width 13 height 13
checkbox input "false"
click at [85, 147] on input "[PERSON_NAME] - Ghia" at bounding box center [85, 146] width 13 height 13
checkbox input "true"
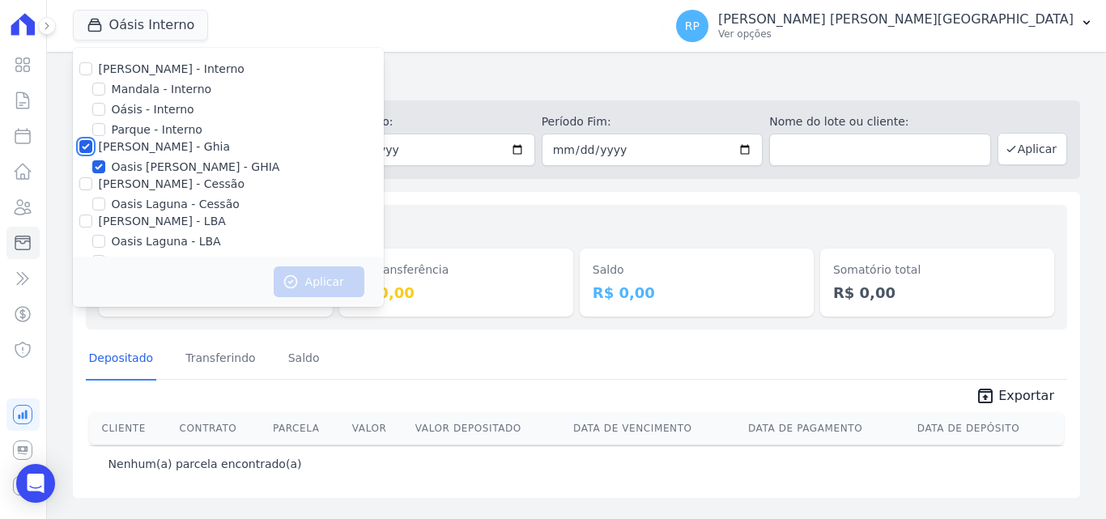
checkbox input "true"
click at [298, 273] on button "Aplicar" at bounding box center [319, 281] width 91 height 31
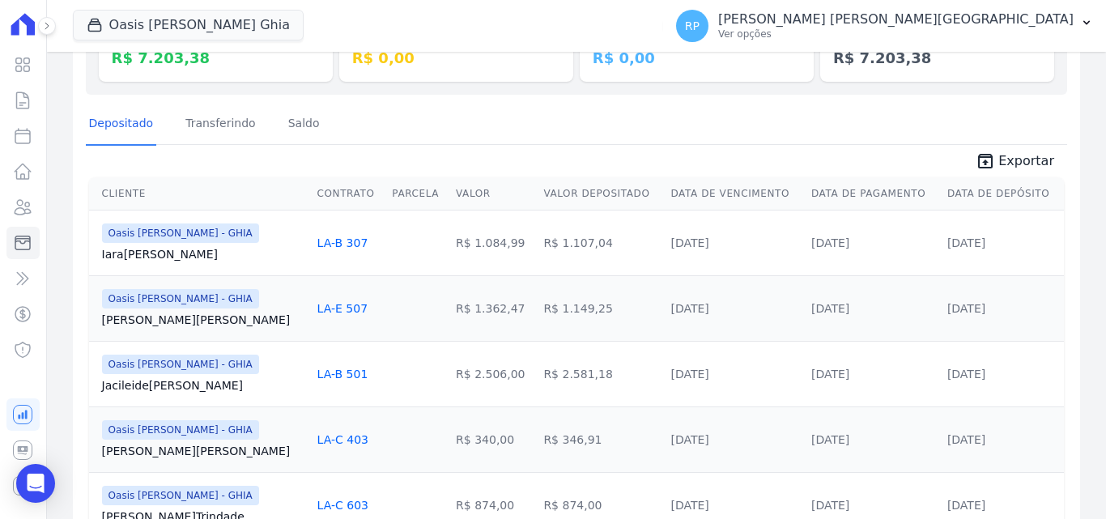
scroll to position [142, 0]
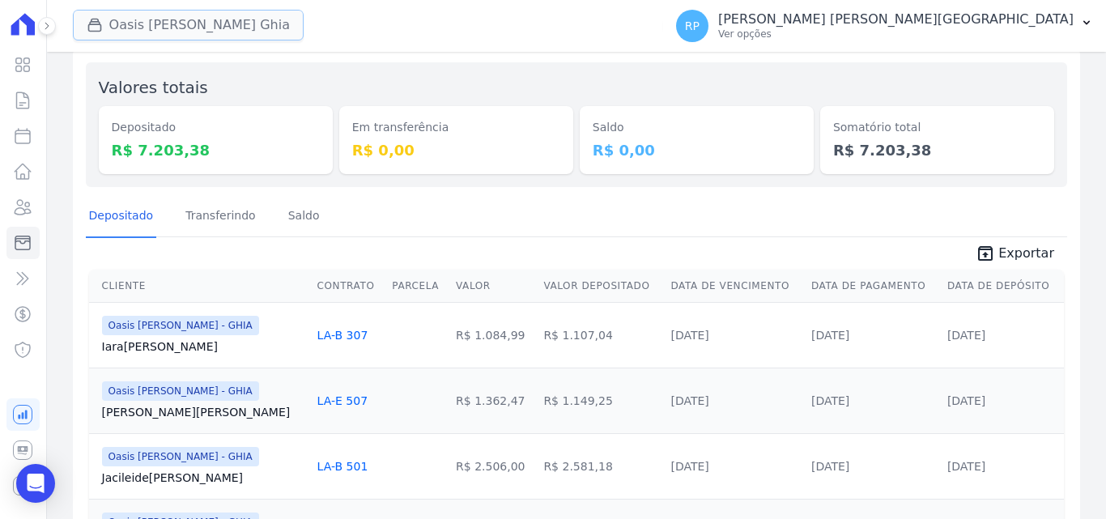
click at [173, 29] on button "Oasis [PERSON_NAME] Ghia" at bounding box center [188, 25] width 231 height 31
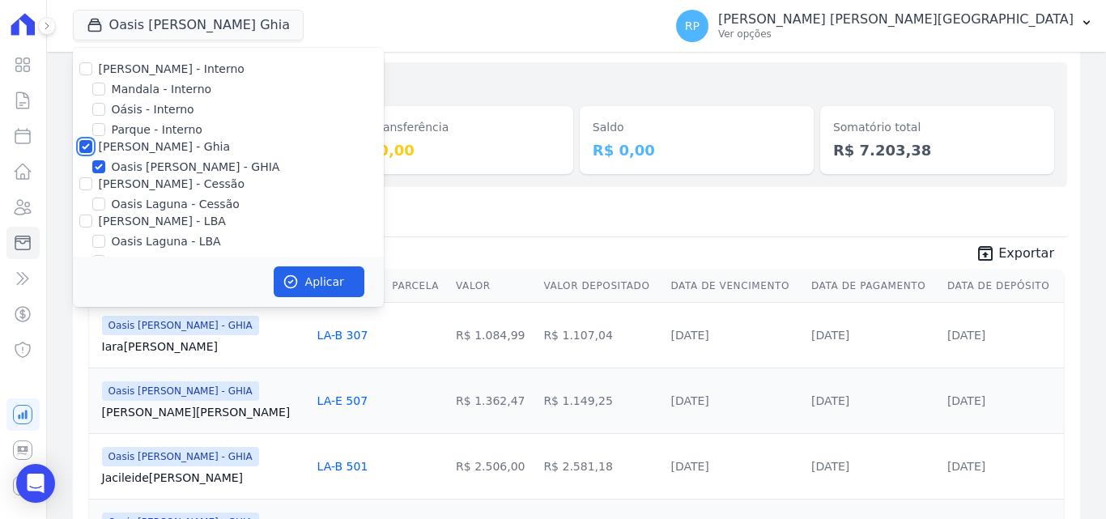
click at [83, 142] on input "[PERSON_NAME] - Ghia" at bounding box center [85, 146] width 13 height 13
checkbox input "false"
click at [89, 182] on input "[PERSON_NAME] - Cessão" at bounding box center [85, 183] width 13 height 13
checkbox input "true"
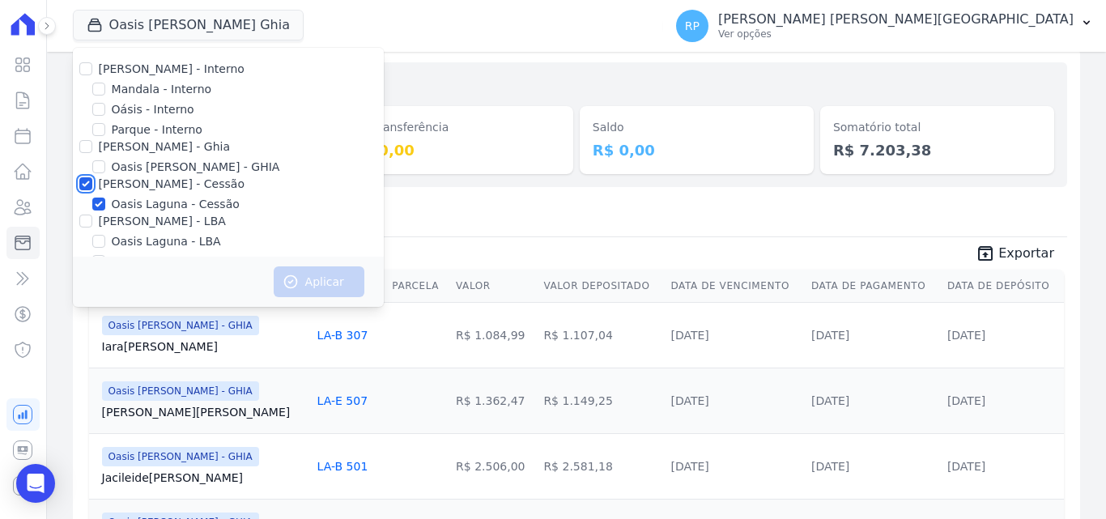
checkbox input "true"
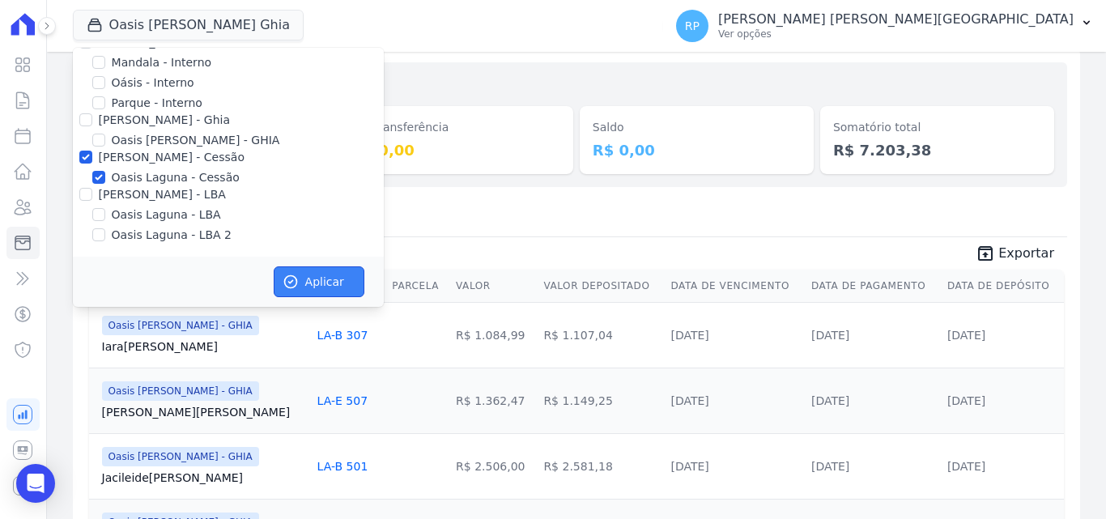
click at [335, 282] on button "Aplicar" at bounding box center [319, 281] width 91 height 31
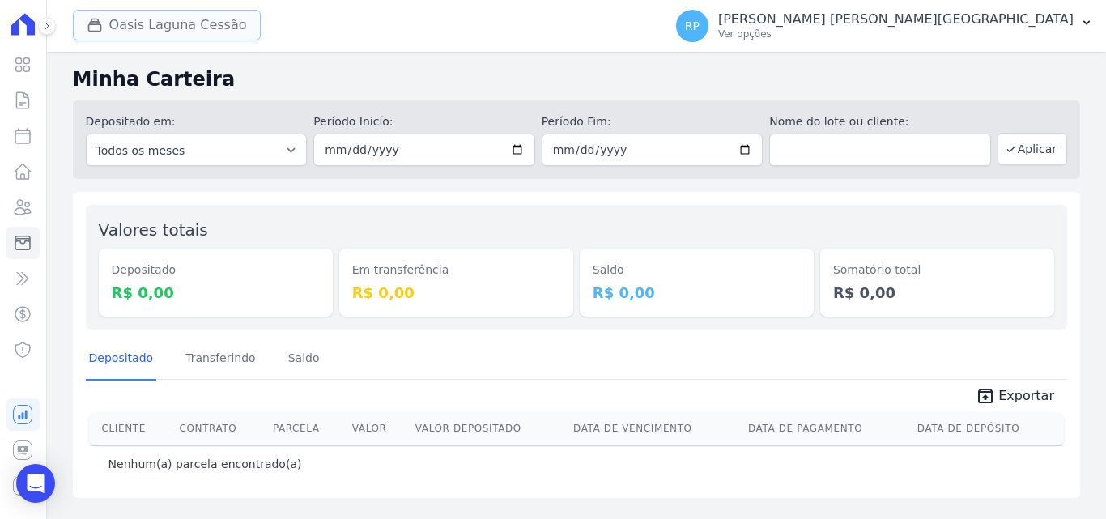
click at [142, 27] on button "Oasis Laguna Cessão" at bounding box center [167, 25] width 188 height 31
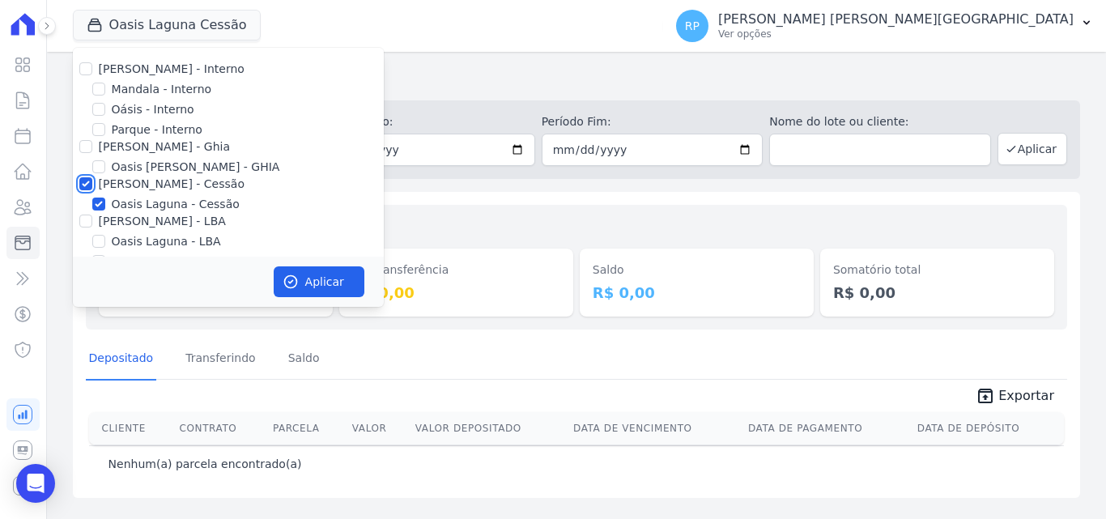
click at [84, 179] on input "[PERSON_NAME] - Cessão" at bounding box center [85, 183] width 13 height 13
checkbox input "false"
click at [88, 224] on input "[PERSON_NAME] - LBA" at bounding box center [85, 220] width 13 height 13
checkbox input "true"
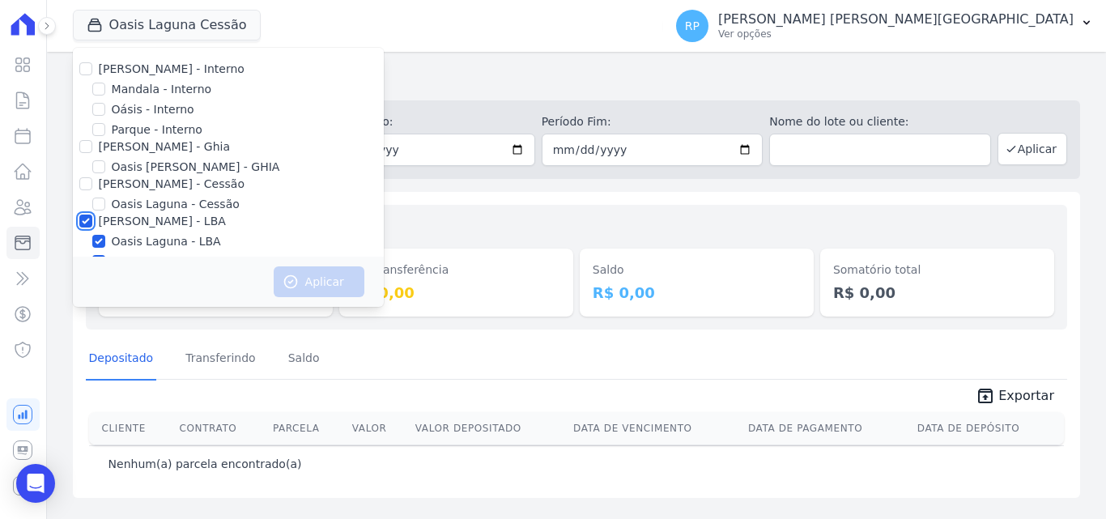
checkbox input "true"
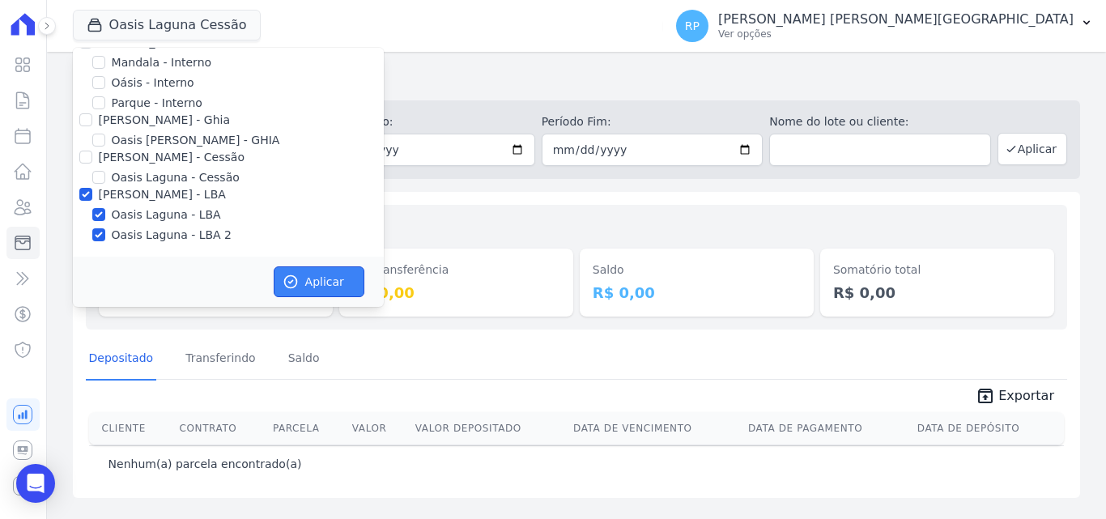
click at [306, 286] on button "Aplicar" at bounding box center [319, 281] width 91 height 31
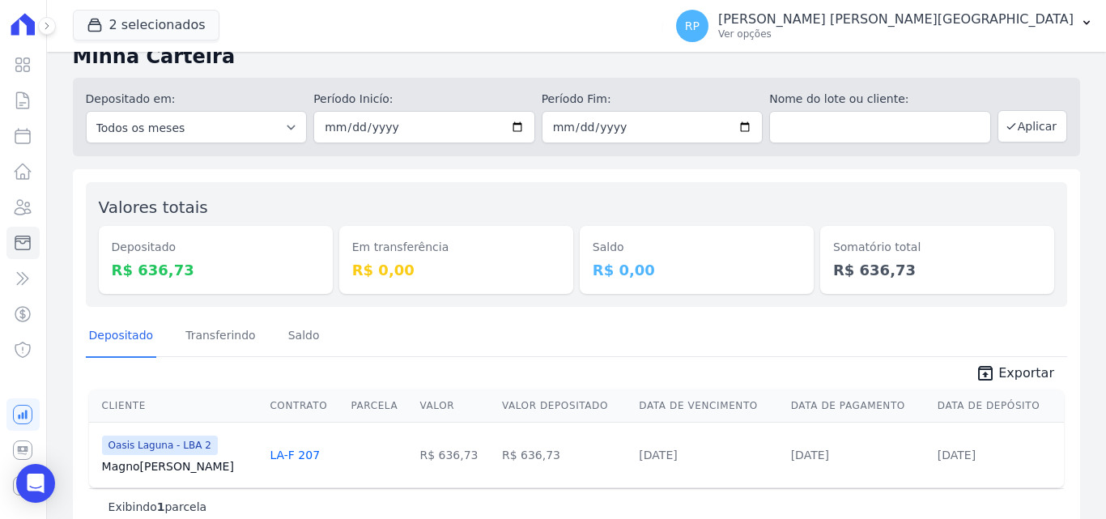
scroll to position [57, 0]
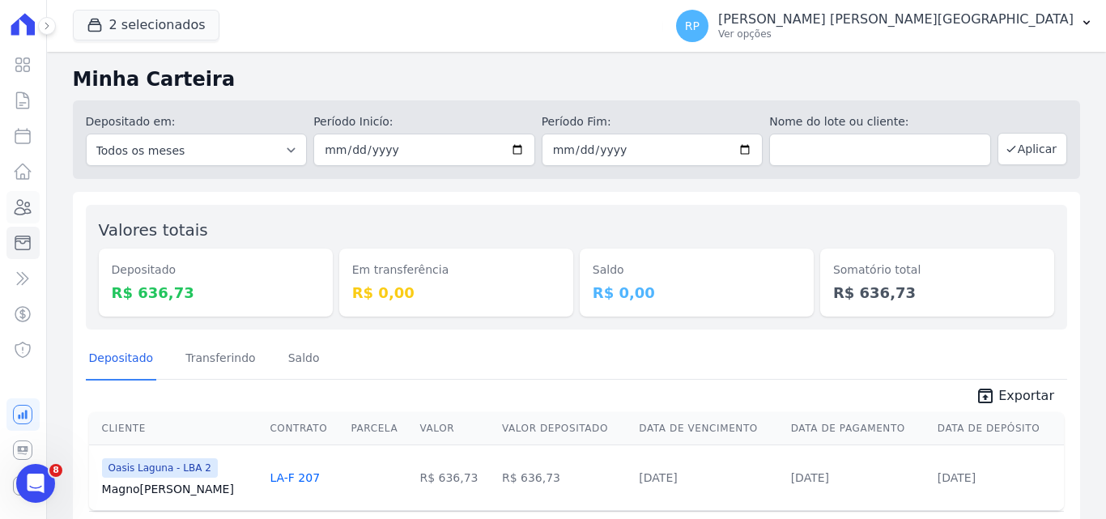
click at [18, 211] on icon at bounding box center [22, 206] width 19 height 19
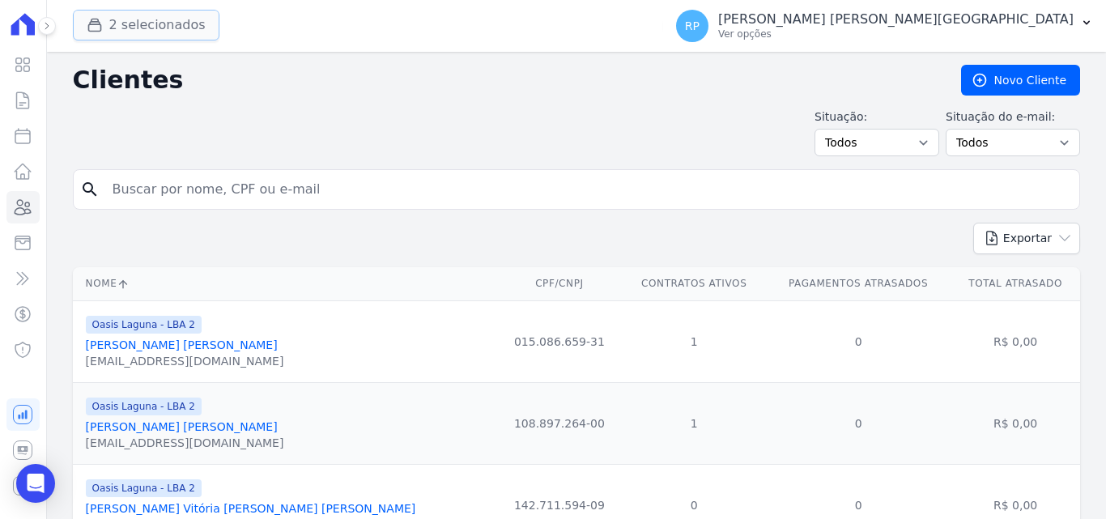
click at [121, 19] on button "2 selecionados" at bounding box center [146, 25] width 146 height 31
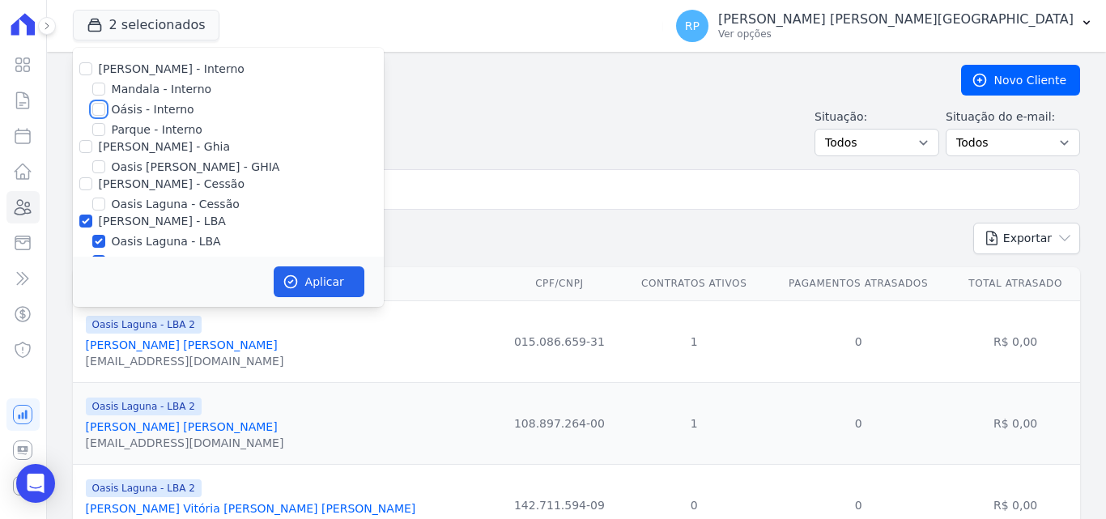
click at [96, 107] on input "Oásis - Interno" at bounding box center [98, 109] width 13 height 13
checkbox input "true"
click at [83, 149] on input "[PERSON_NAME] - Ghia" at bounding box center [85, 146] width 13 height 13
checkbox input "true"
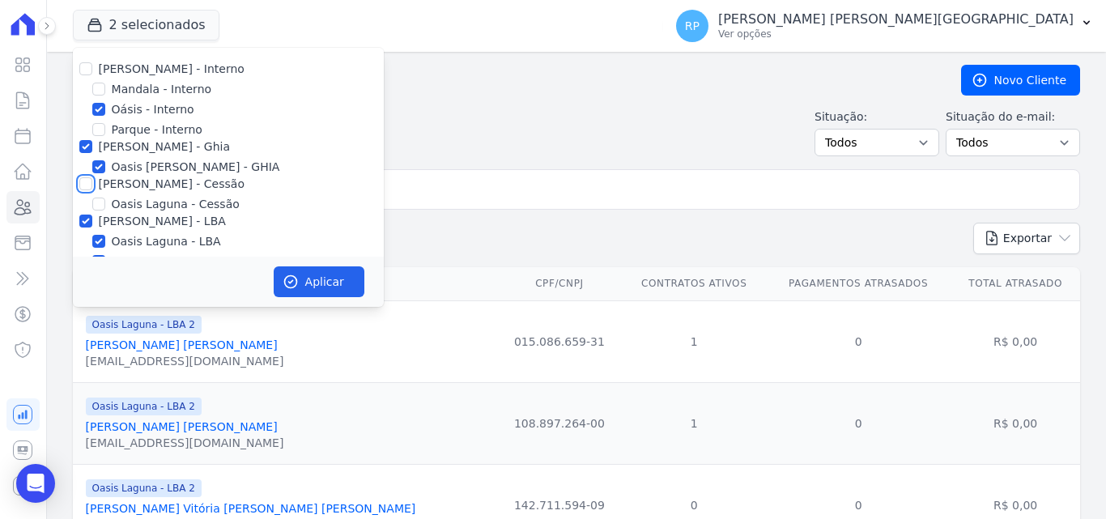
click at [81, 183] on input "[PERSON_NAME] - Cessão" at bounding box center [85, 183] width 13 height 13
checkbox input "true"
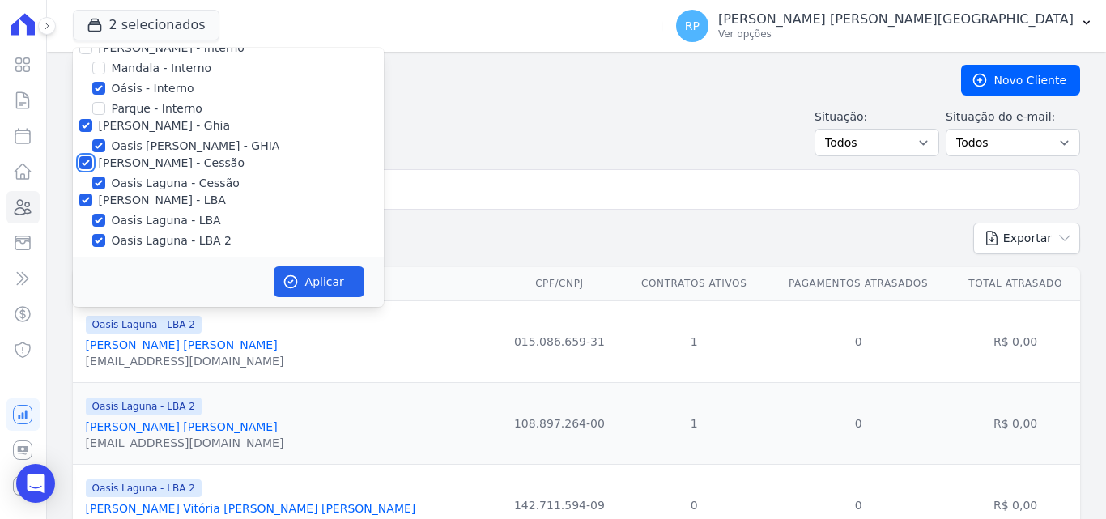
scroll to position [27, 0]
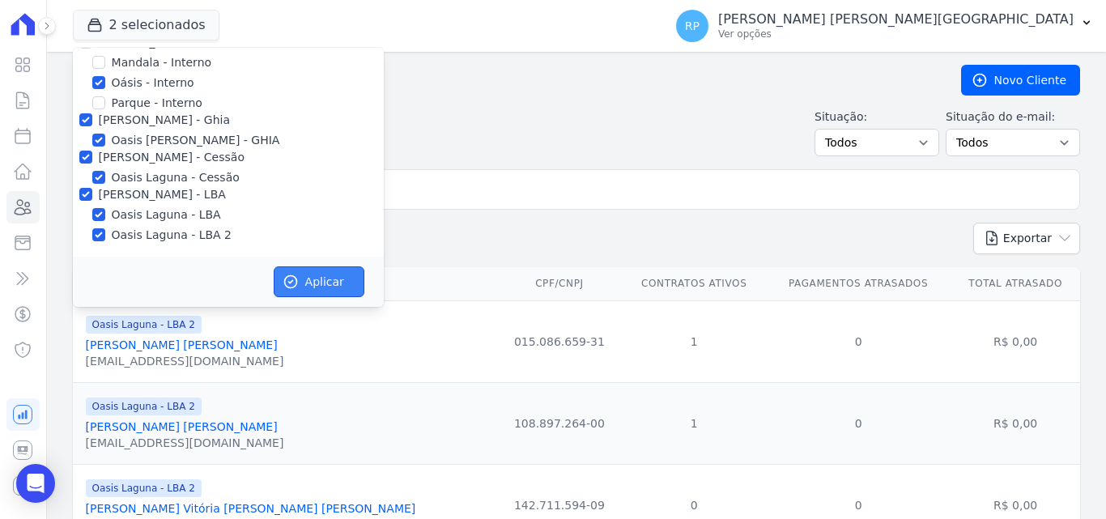
click at [291, 278] on icon "button" at bounding box center [290, 282] width 16 height 16
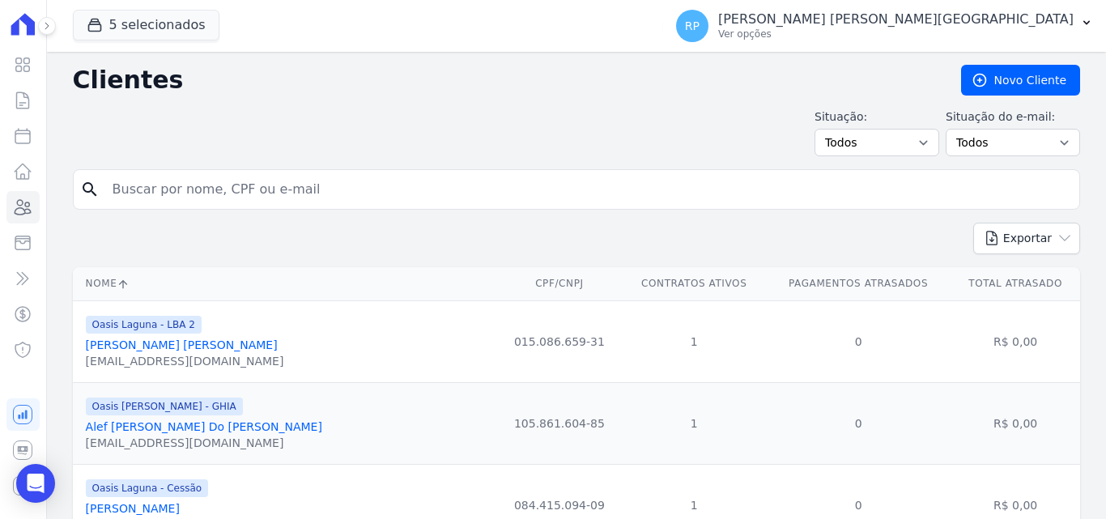
click at [178, 192] on input "search" at bounding box center [588, 189] width 970 height 32
type input "STEPHANE KAUANNE"
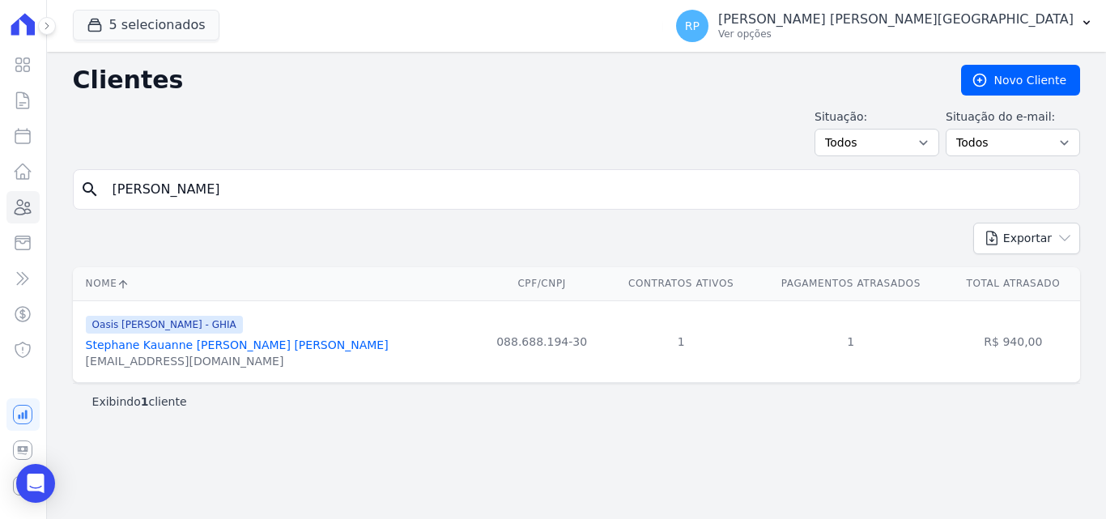
click at [119, 350] on link "Stephane Kauanne Fernandes De Azevedo" at bounding box center [237, 344] width 303 height 13
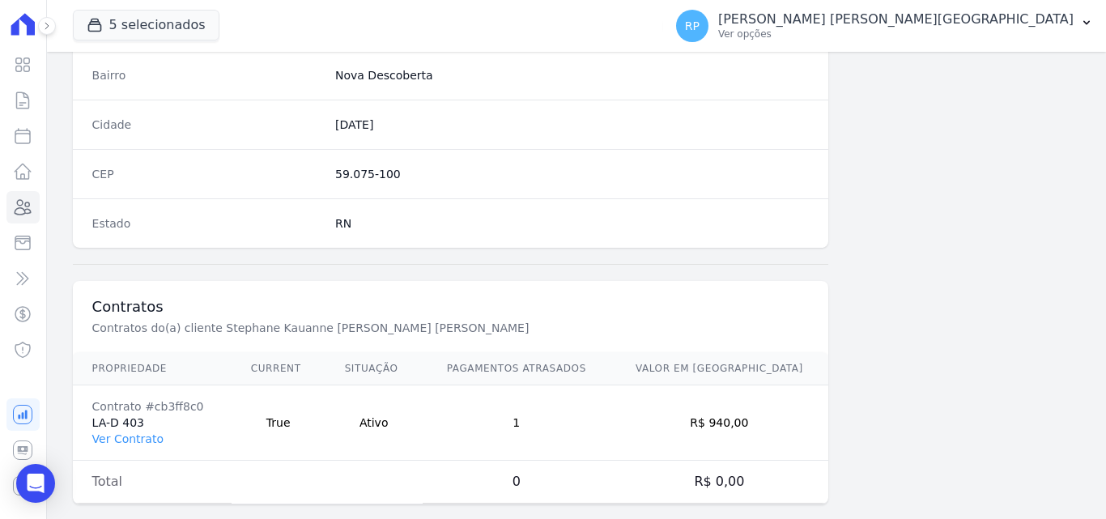
scroll to position [995, 0]
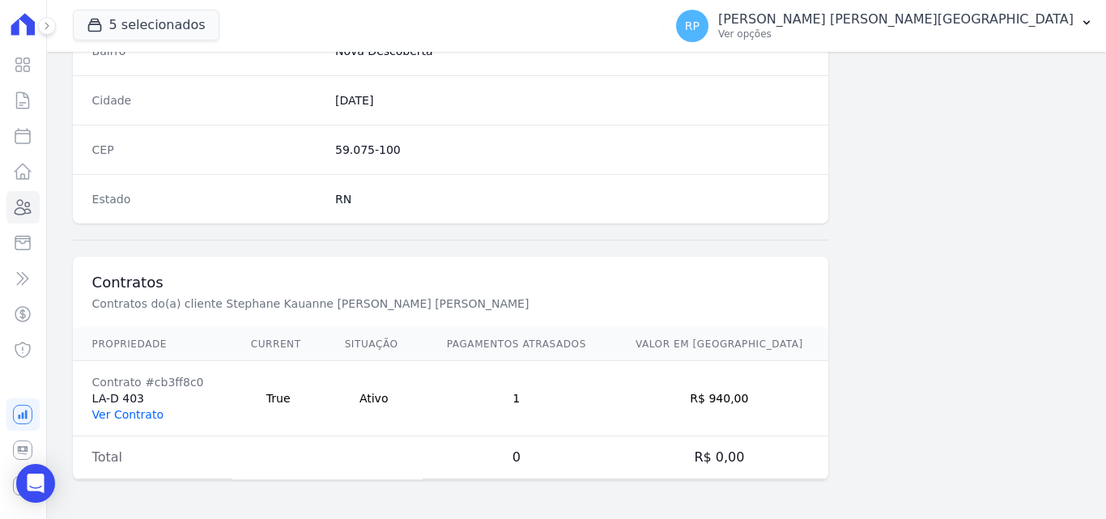
click at [132, 421] on link "Ver Contrato" at bounding box center [127, 414] width 71 height 13
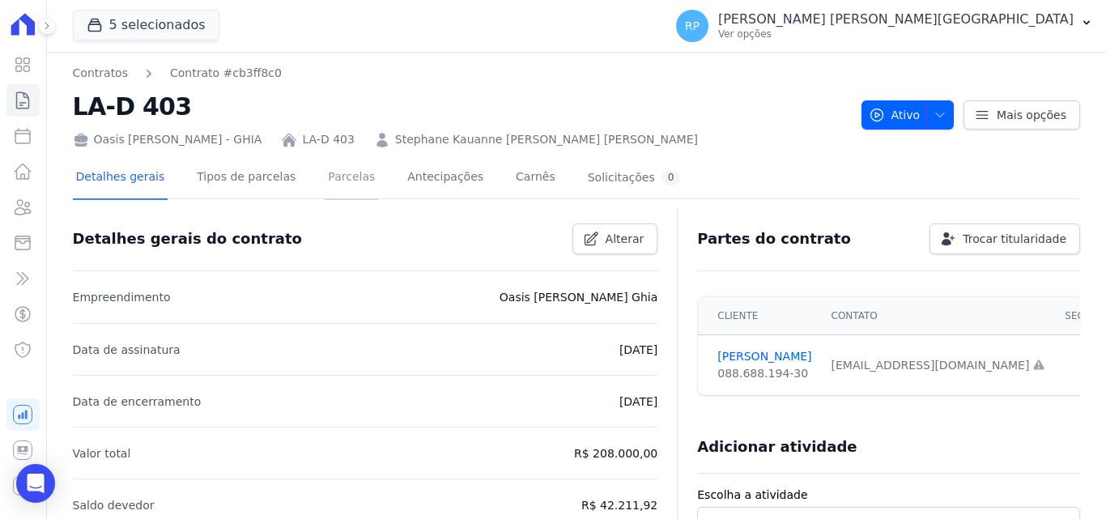
click at [325, 176] on link "Parcelas" at bounding box center [351, 178] width 53 height 43
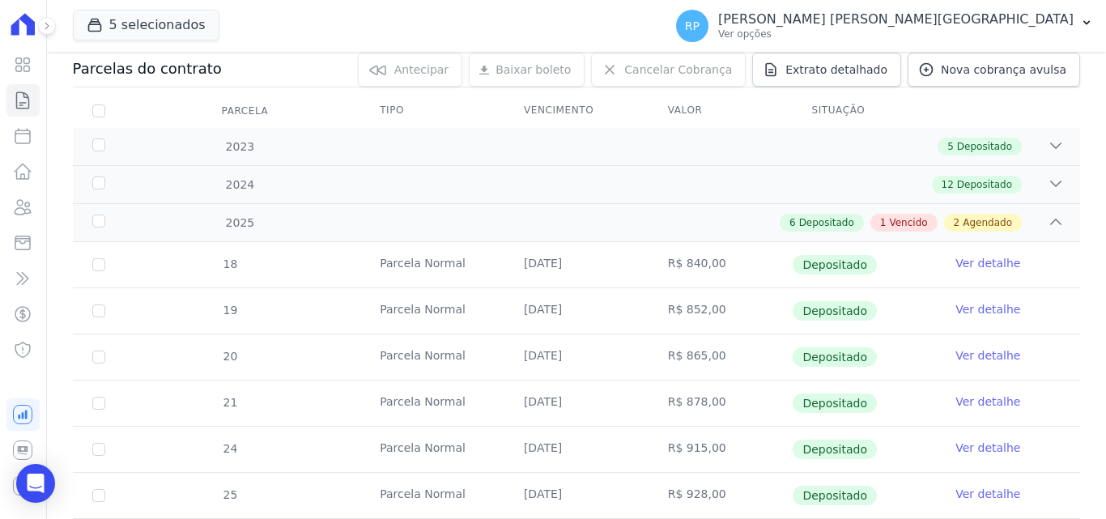
scroll to position [243, 0]
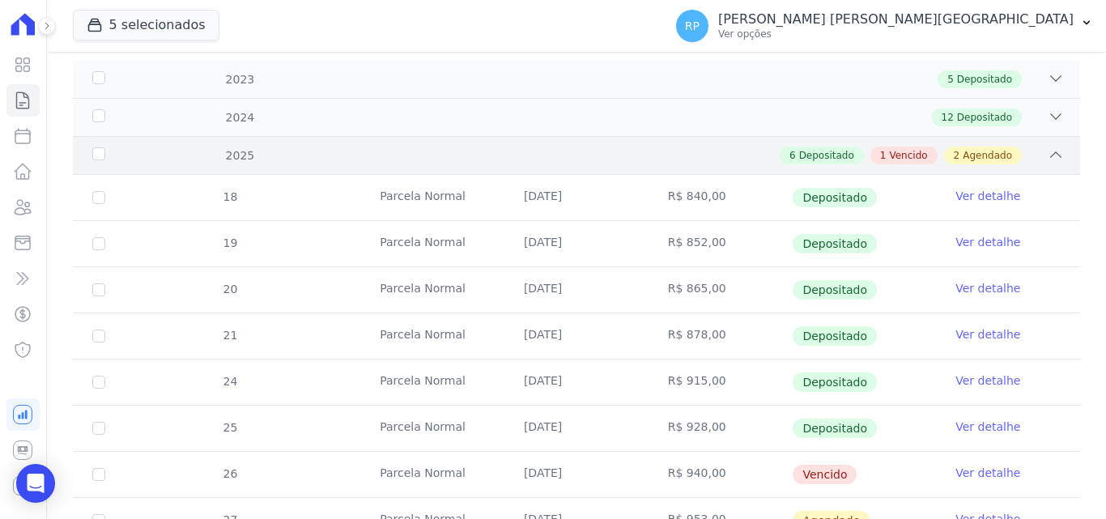
click at [994, 155] on span "Agendado" at bounding box center [986, 155] width 49 height 15
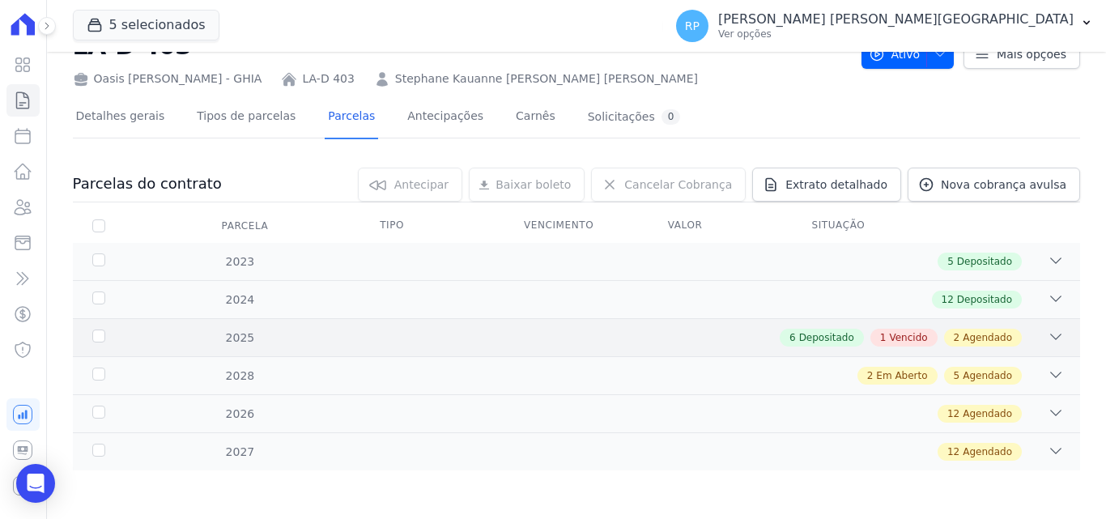
click at [504, 346] on div "6 Depositado 1 Vencido 2 Agendado" at bounding box center [625, 338] width 876 height 18
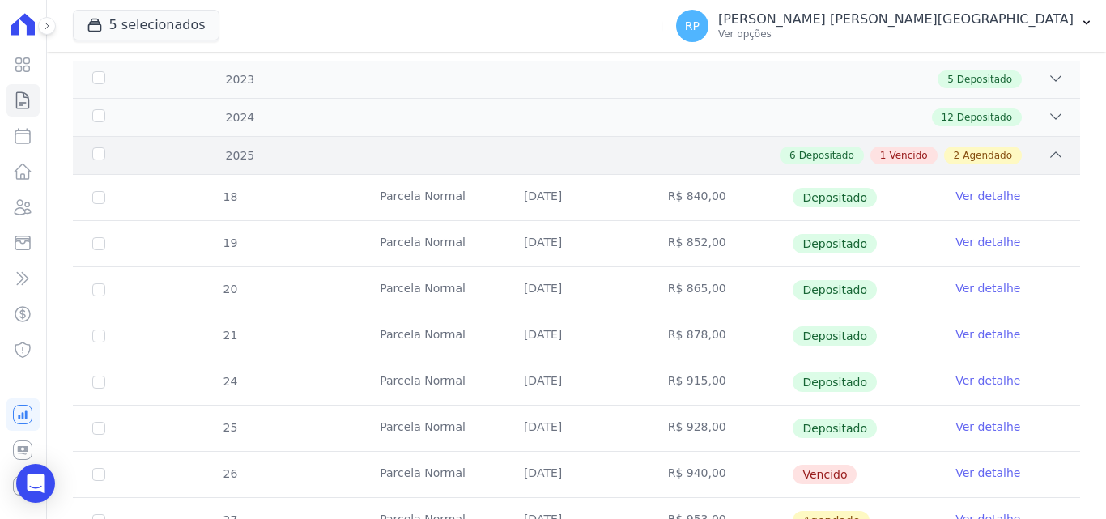
click at [1002, 154] on div "2 Agendado" at bounding box center [983, 155] width 78 height 18
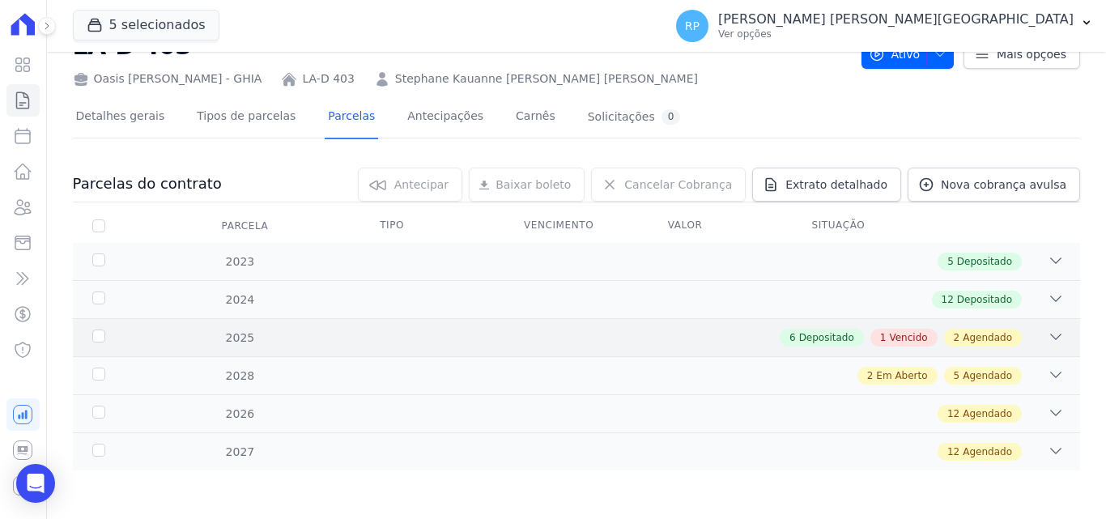
click at [874, 348] on div "2025 6 Depositado 1 Vencido 2 Agendado" at bounding box center [576, 337] width 1007 height 38
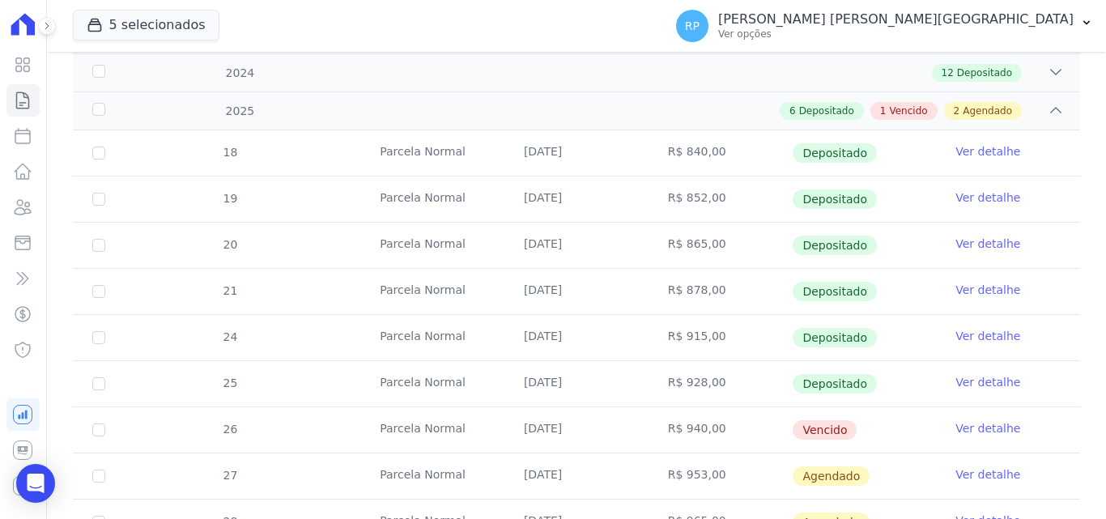
scroll to position [324, 0]
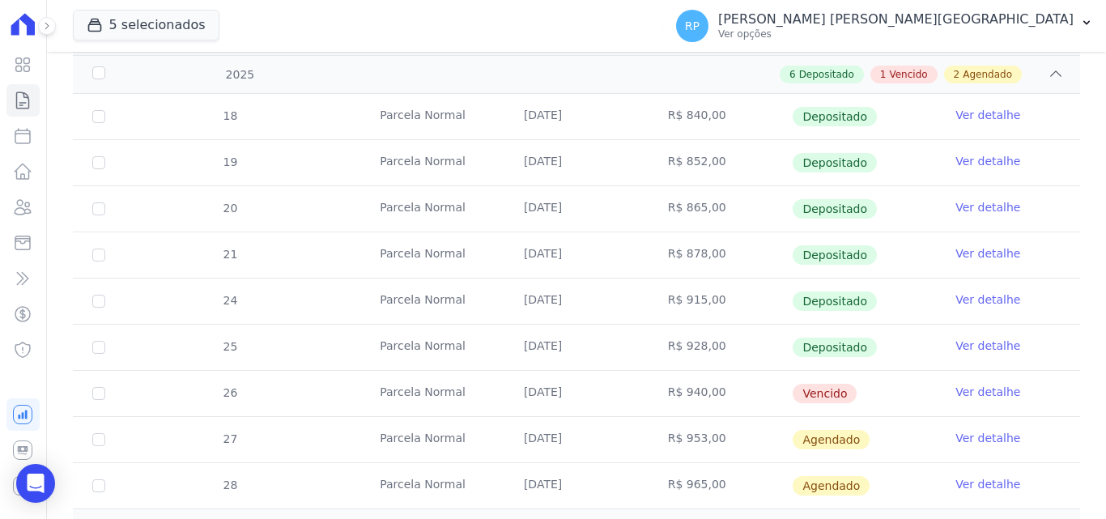
click at [970, 393] on link "Ver detalhe" at bounding box center [987, 392] width 65 height 16
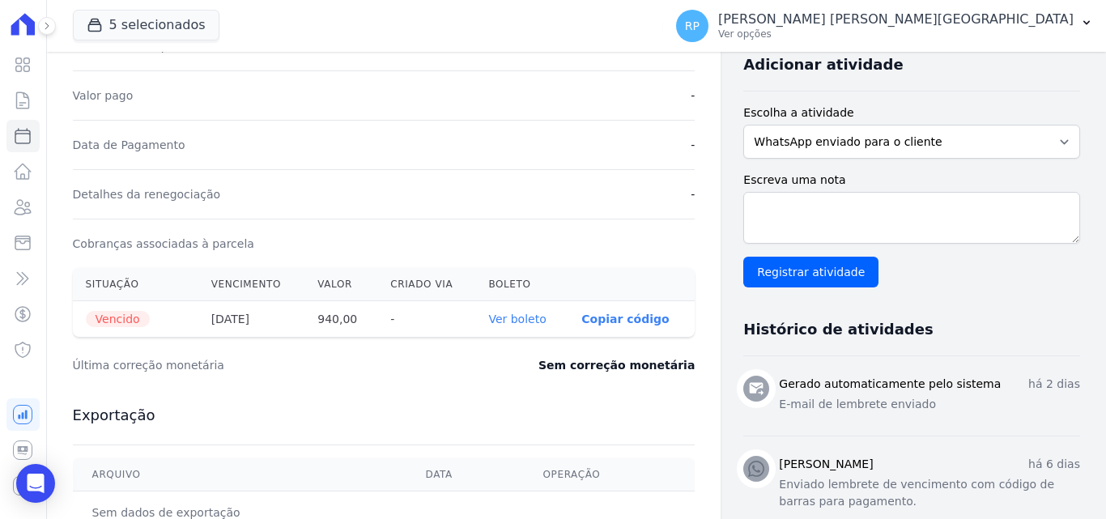
scroll to position [405, 0]
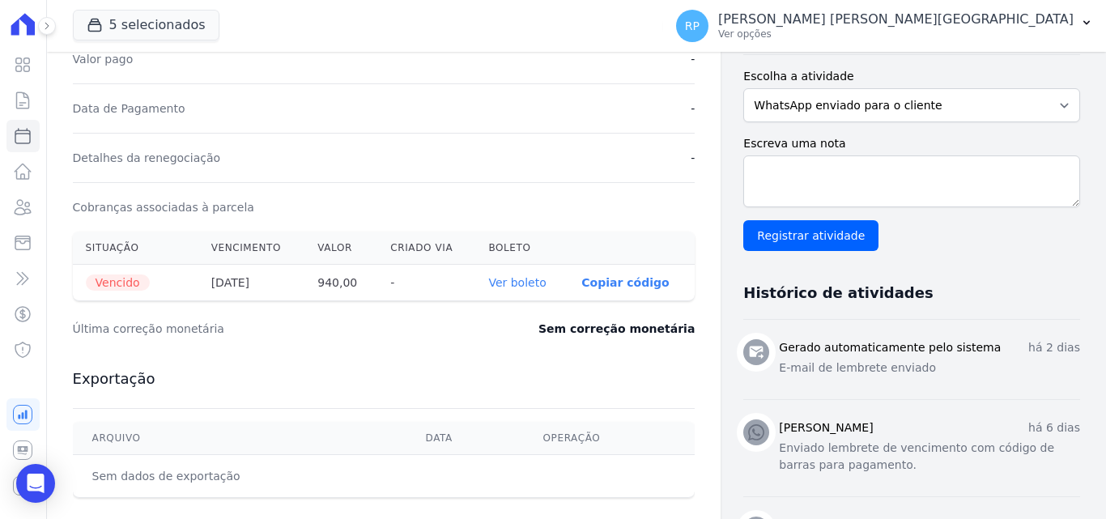
click at [519, 285] on link "Ver boleto" at bounding box center [516, 282] width 57 height 13
